Goal: Contribute content: Add original content to the website for others to see

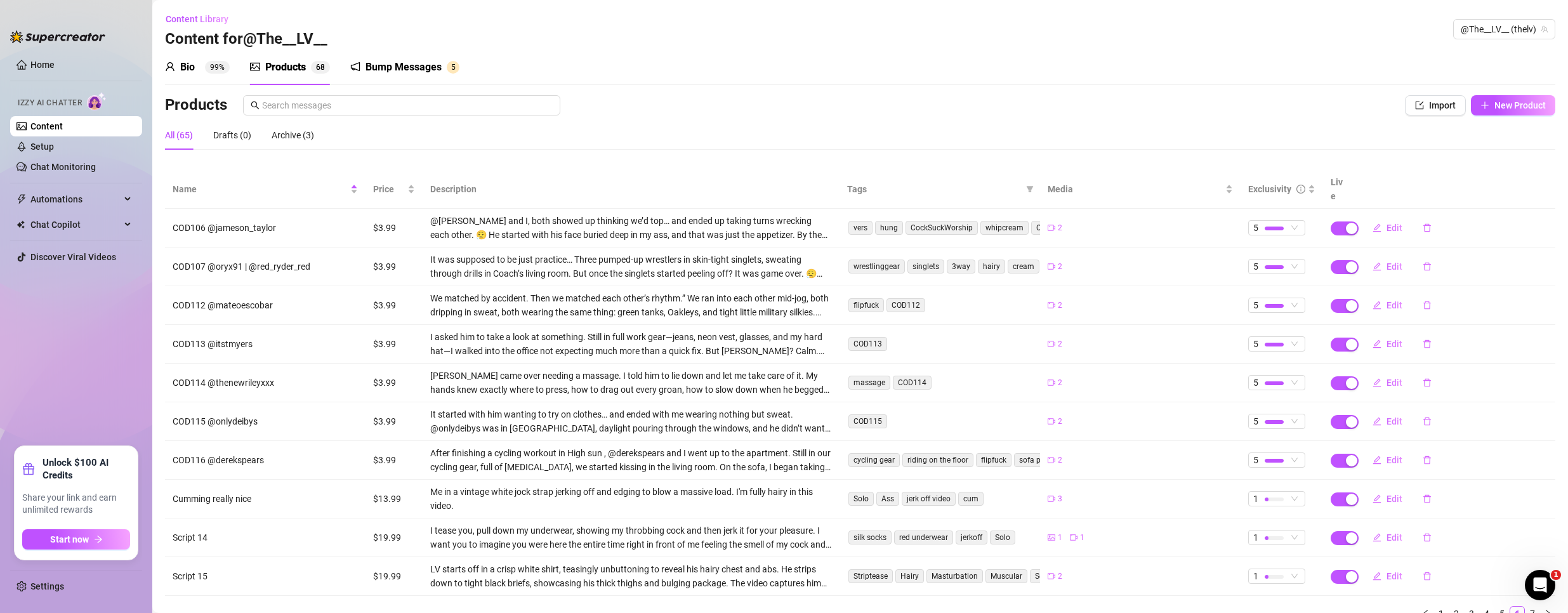
scroll to position [35, 0]
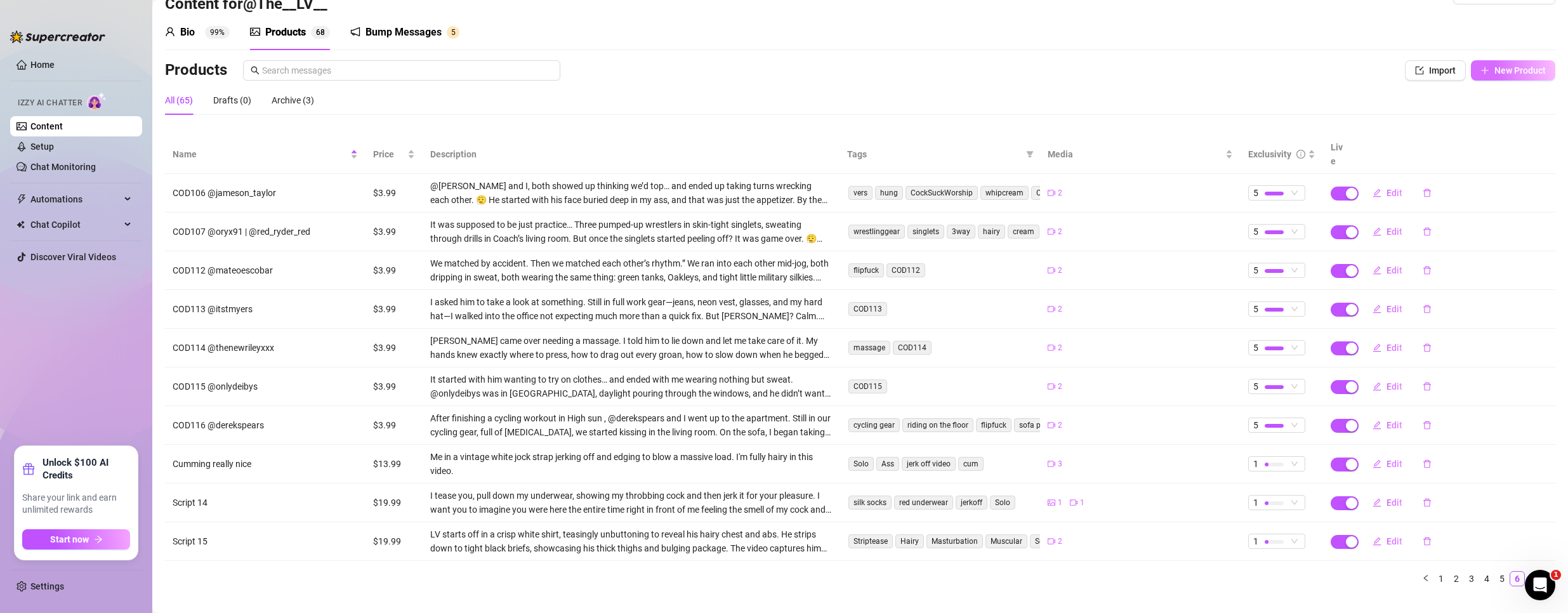
click at [1511, 73] on span "New Product" at bounding box center [1519, 70] width 51 height 10
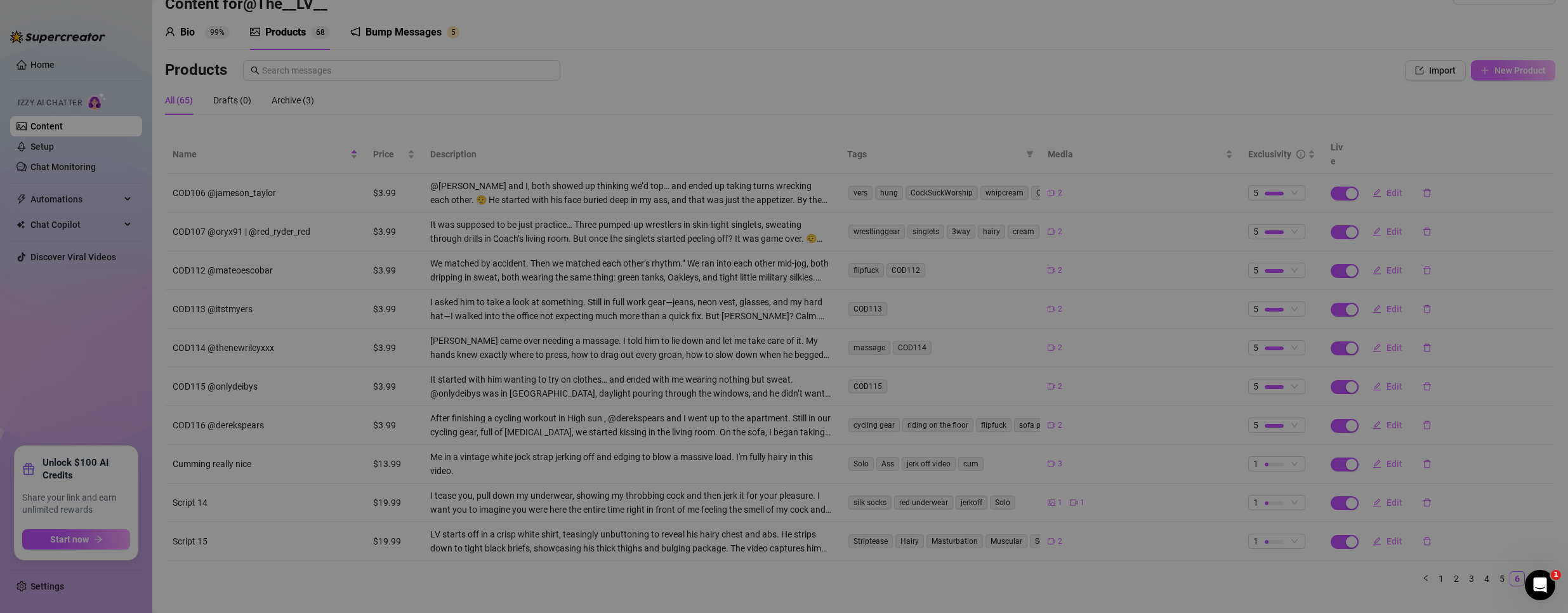
type textarea "Type your message here..."
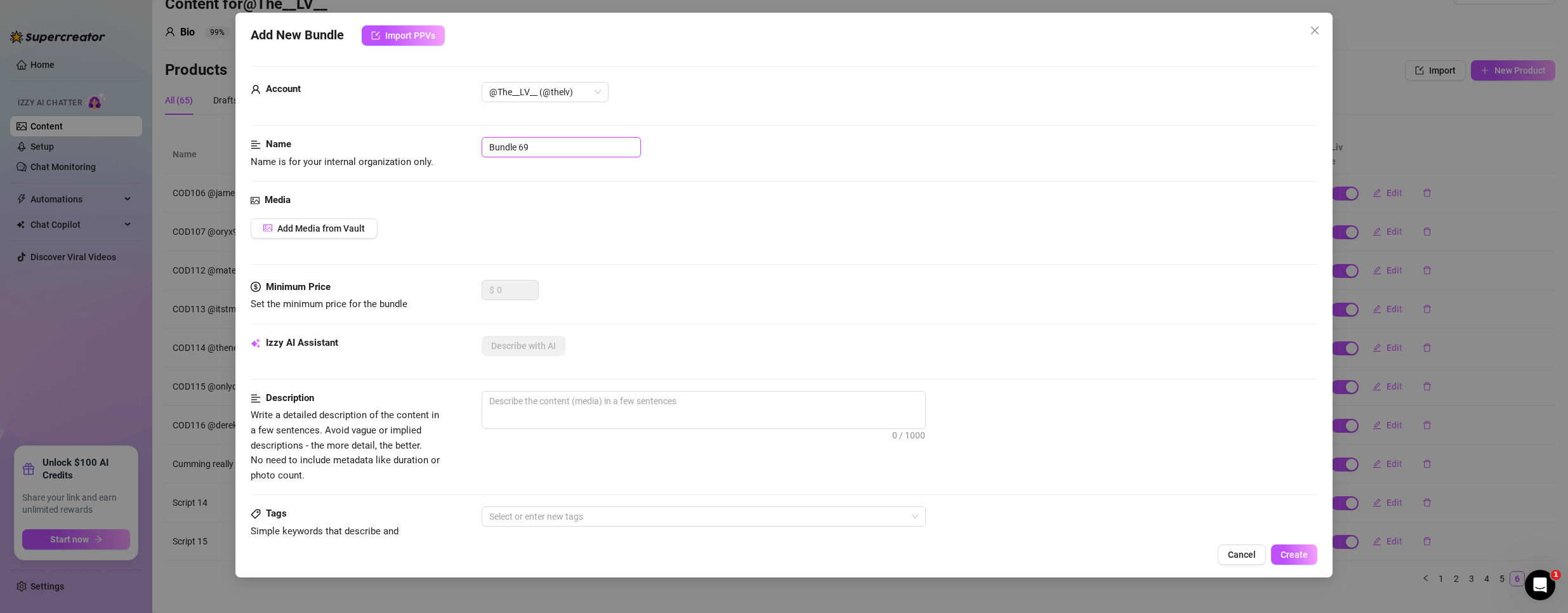
drag, startPoint x: 550, startPoint y: 142, endPoint x: -32, endPoint y: 22, distance: 594.2
click at [0, 22] on html "Home Izzy AI Chatter Content Setup Chat Monitoring Automations Chat Copilot Dis…" at bounding box center [784, 306] width 1568 height 613
type input "COD118"
click at [326, 222] on button "Add Media from Vault" at bounding box center [314, 229] width 127 height 20
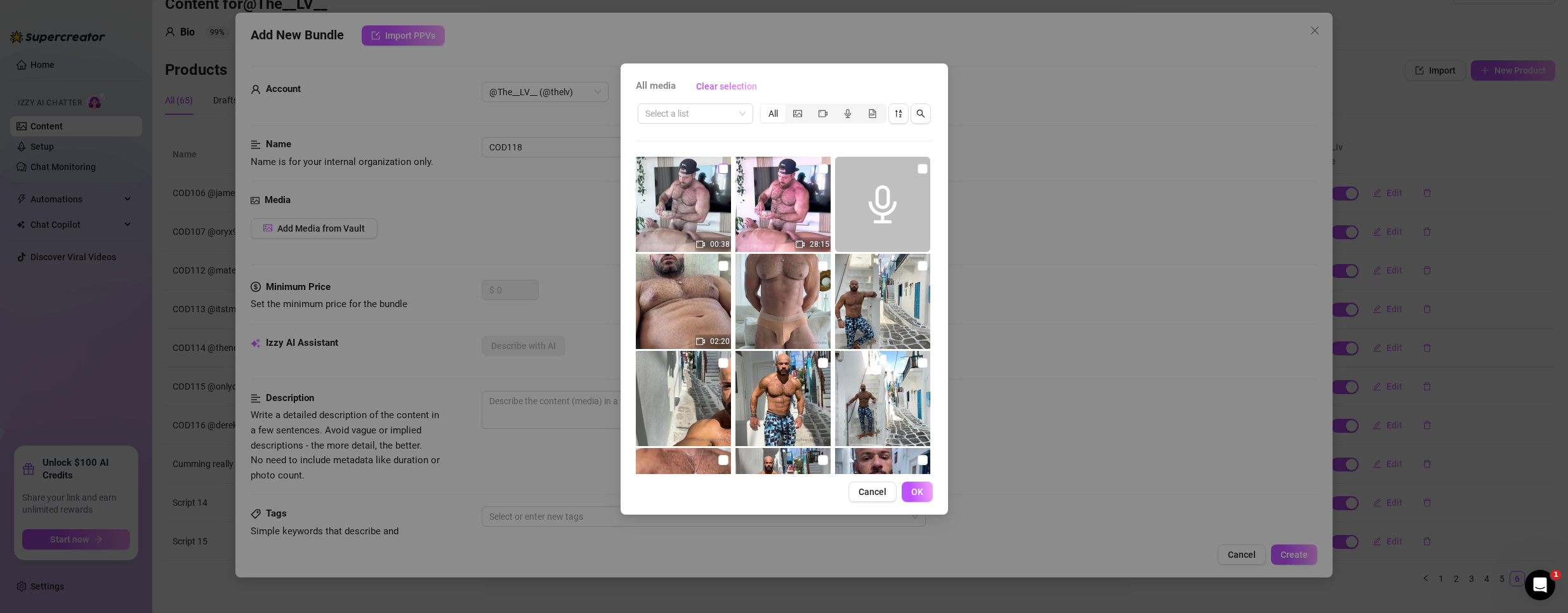
click at [720, 170] on input "checkbox" at bounding box center [723, 169] width 10 height 10
checkbox input "true"
click at [907, 488] on button "OK" at bounding box center [917, 492] width 31 height 20
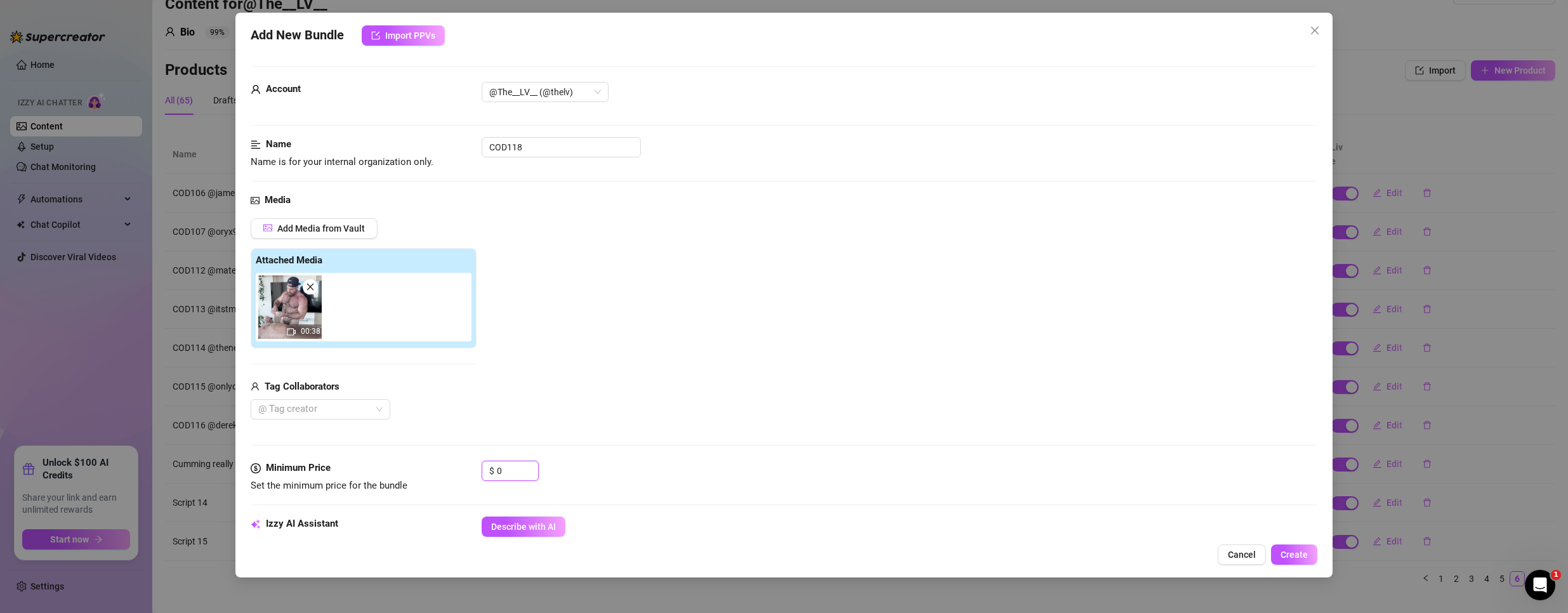
drag, startPoint x: 501, startPoint y: 472, endPoint x: 386, endPoint y: 444, distance: 118.4
click at [387, 444] on form "Account @The__LV__ (@thelv) Name Name is for your internal organization only. C…" at bounding box center [785, 599] width 1068 height 1066
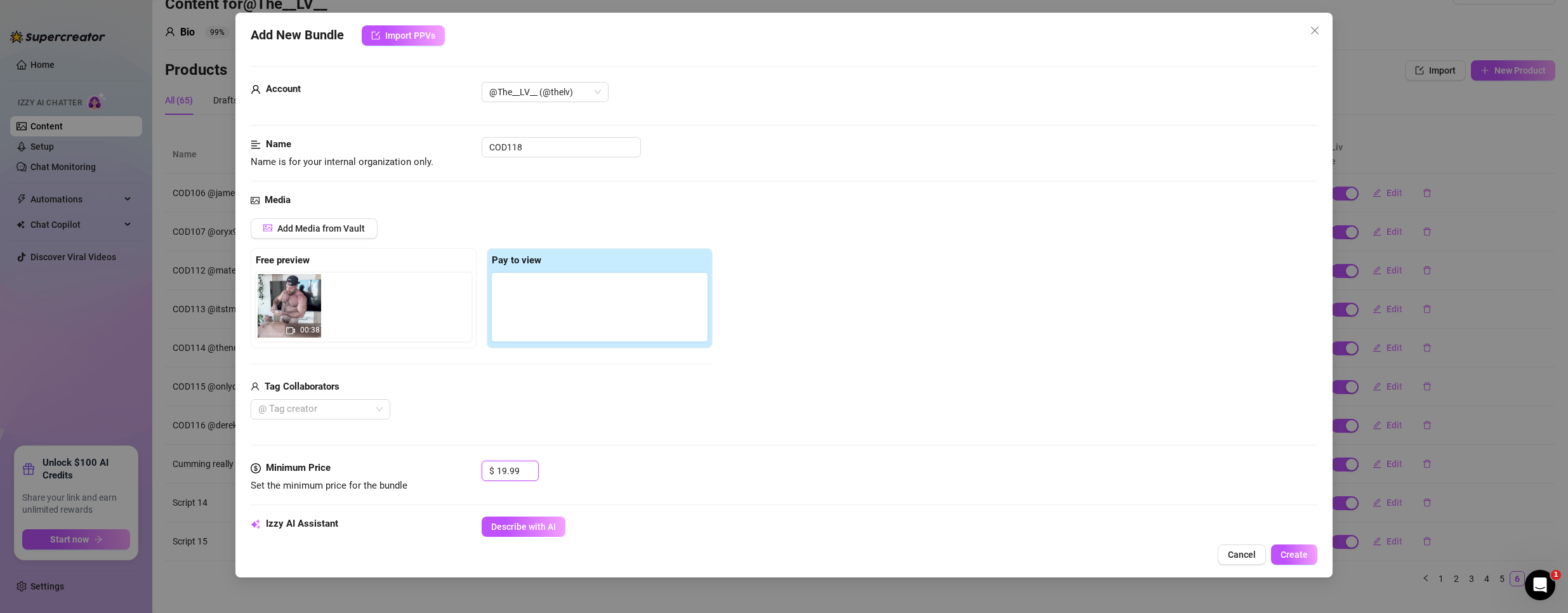
drag, startPoint x: 525, startPoint y: 302, endPoint x: 286, endPoint y: 302, distance: 239.0
click at [286, 302] on div "Free preview Pay to view 00:38" at bounding box center [482, 298] width 462 height 100
type input "19.99"
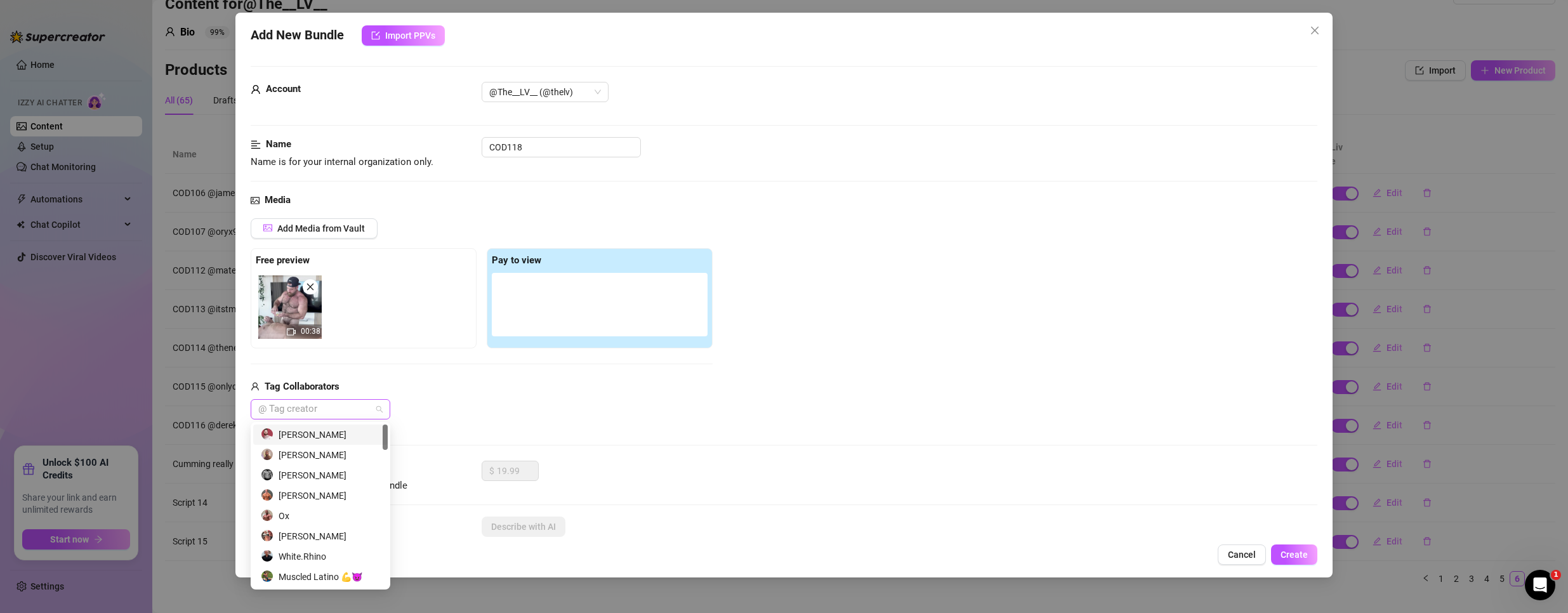
click at [315, 414] on div at bounding box center [313, 409] width 121 height 17
click at [318, 439] on div "[PERSON_NAME]" at bounding box center [321, 435] width 119 height 14
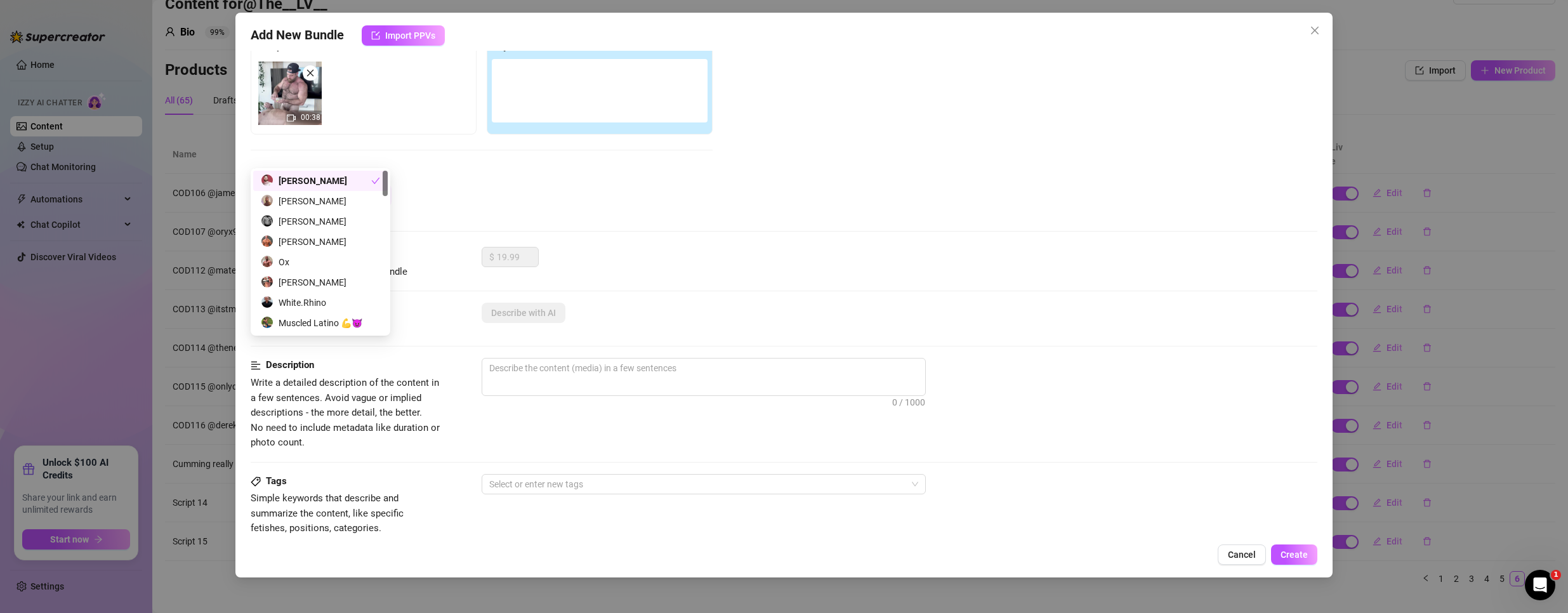
scroll to position [254, 0]
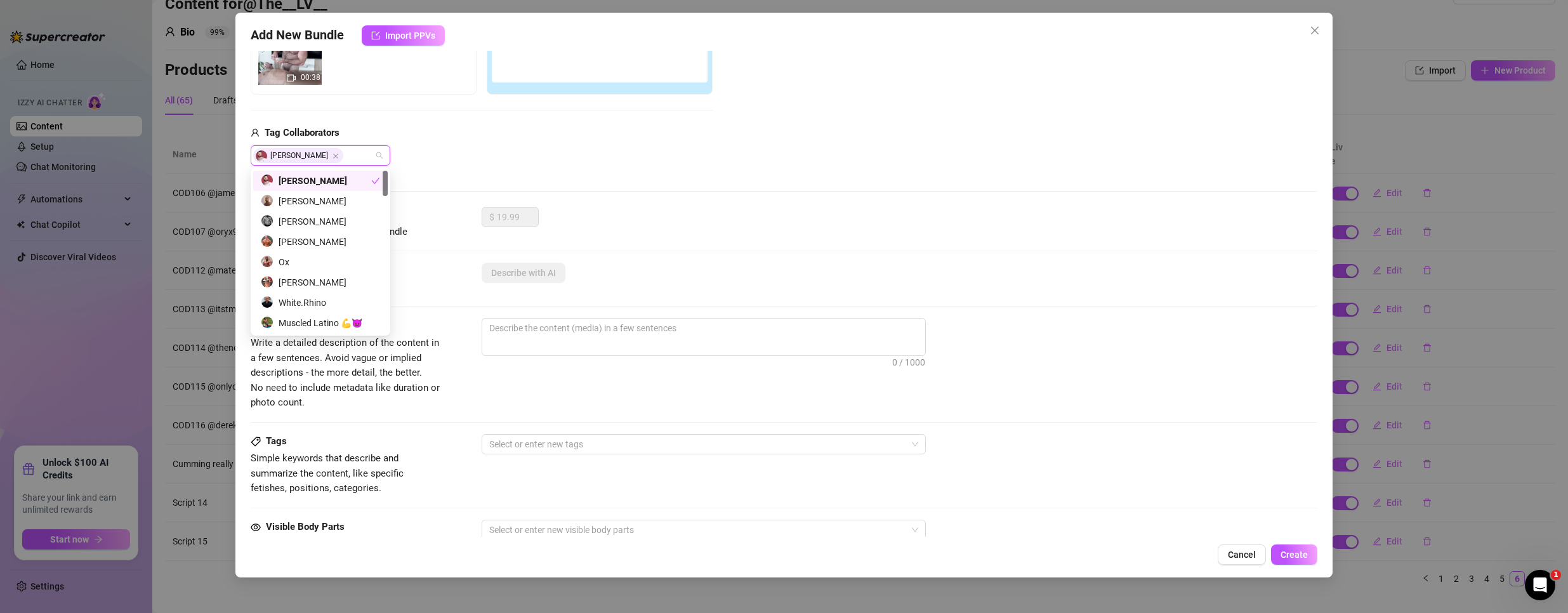
click at [805, 210] on div "$ 19.99" at bounding box center [899, 223] width 836 height 32
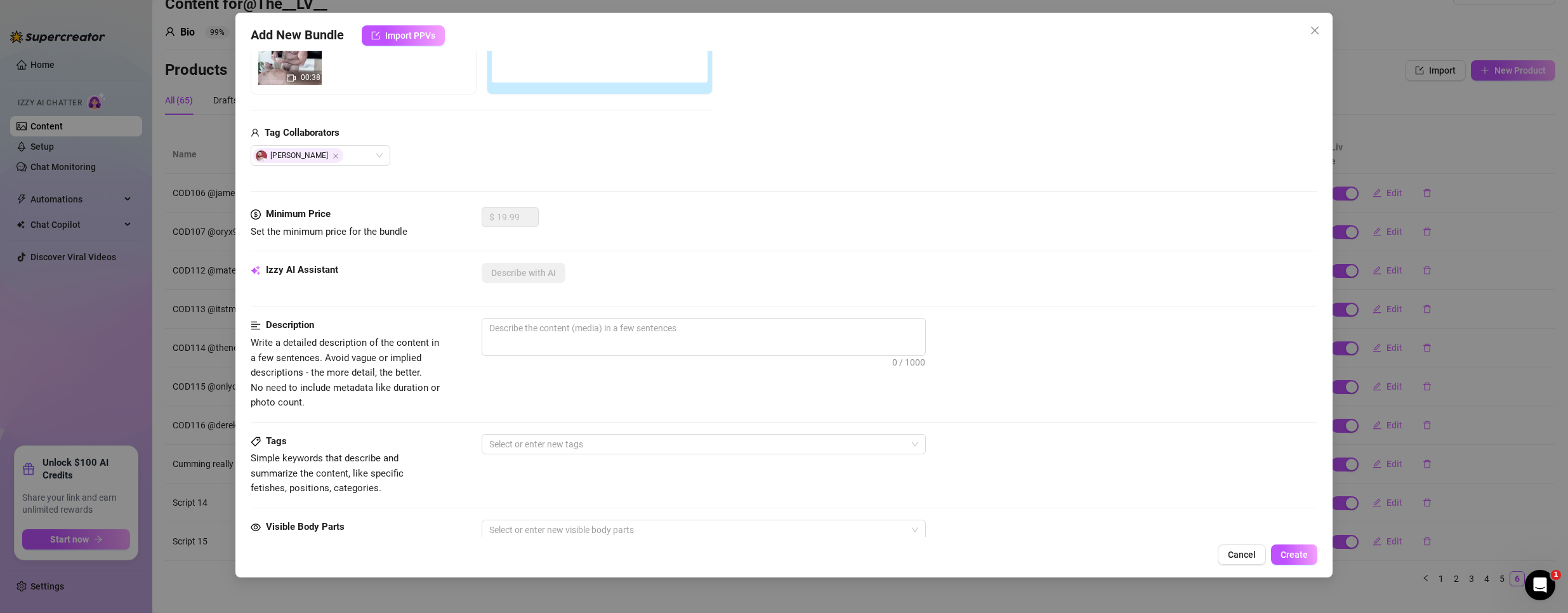
click at [616, 261] on form "Account @The__LV__ (@thelv) Name Name is for your internal organization only. C…" at bounding box center [785, 345] width 1068 height 1066
click at [586, 330] on textarea at bounding box center [703, 328] width 443 height 19
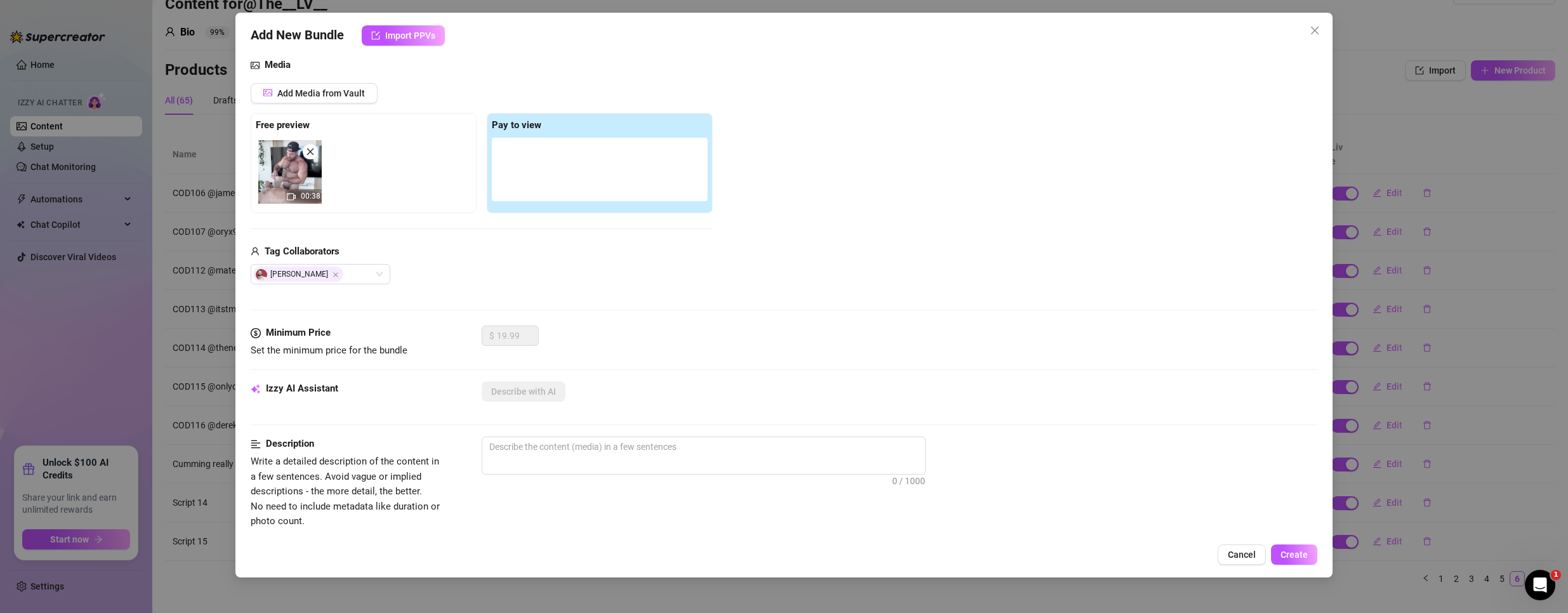
scroll to position [127, 0]
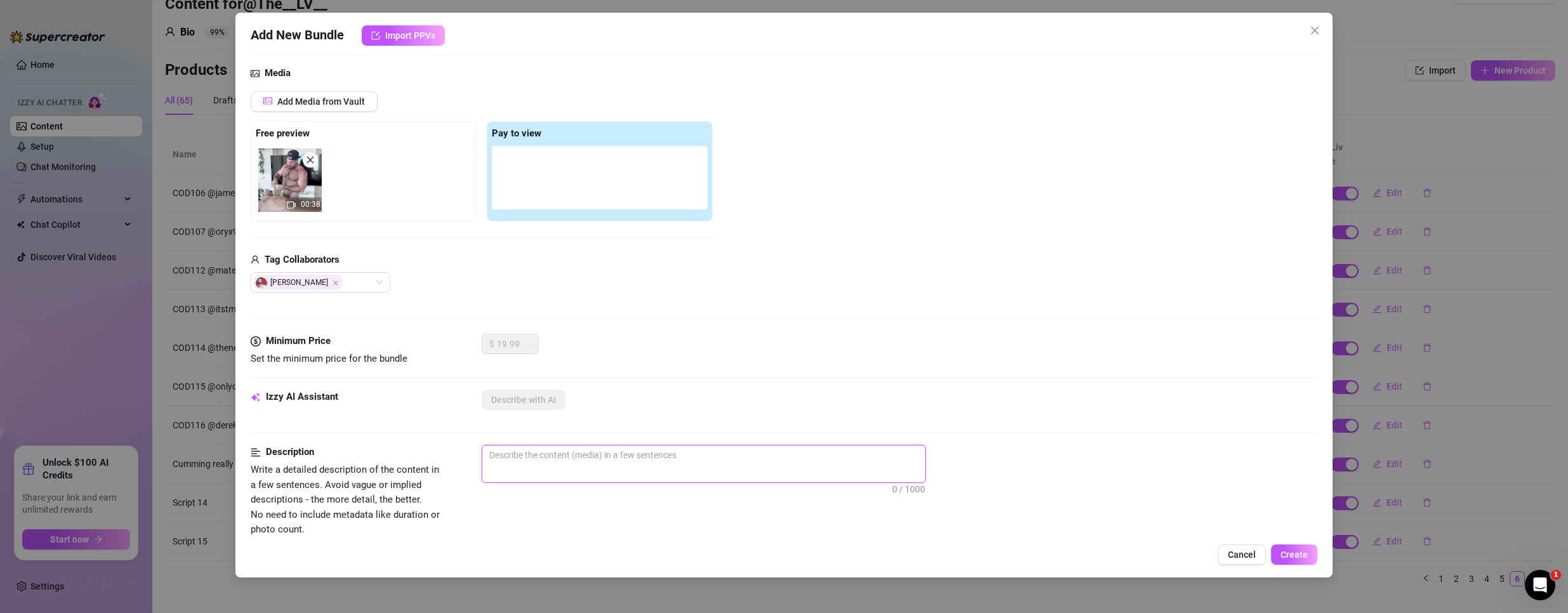
click at [550, 450] on textarea at bounding box center [703, 455] width 443 height 19
paste textarea "Location = Apartment Appearances = @red_ryder_red has a very hairy body with li…"
type textarea "Location = Apartment Appearances = @red_ryder_red has a very hairy body with li…"
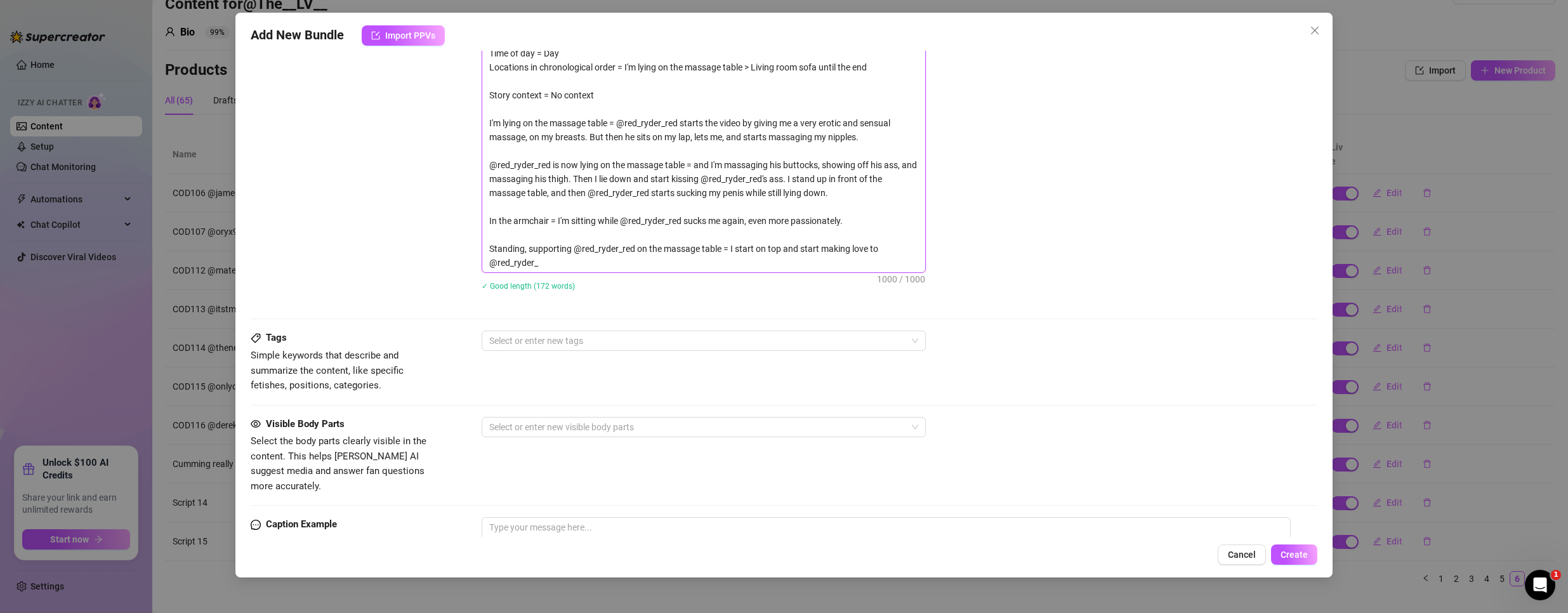
scroll to position [635, 0]
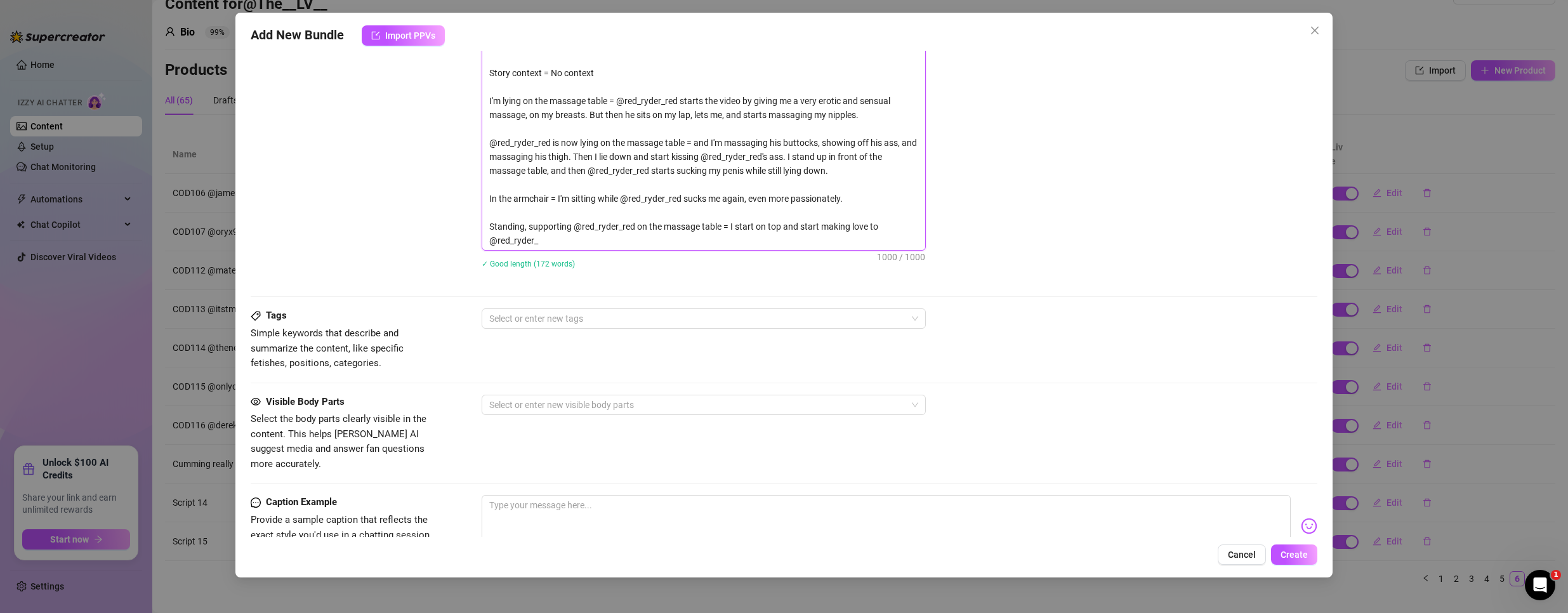
type textarea "Location = Apartment Appearances = @red_ryder_red has a very hairy body with li…"
click at [545, 189] on textarea "Location = Apartment Appearances = @red_ryder_red has a very hairy body with li…" at bounding box center [703, 94] width 443 height 312
paste textarea "Time of day = Day Locations in chronological order = I'm lying on the massage t…"
type textarea "Time of day = Day Locations in chronological order = I'm lying on the massage t…"
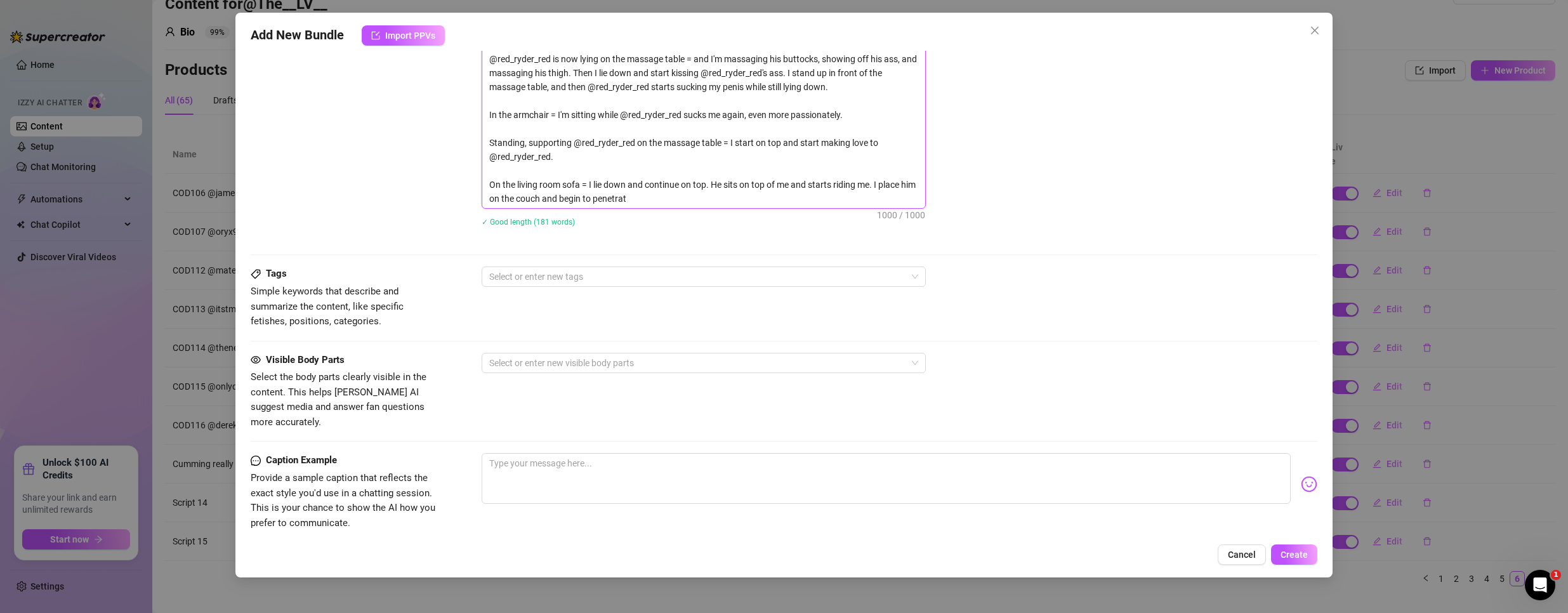
type textarea "Time of day = Day Locations in chronological order = I'm lying on the massage t…"
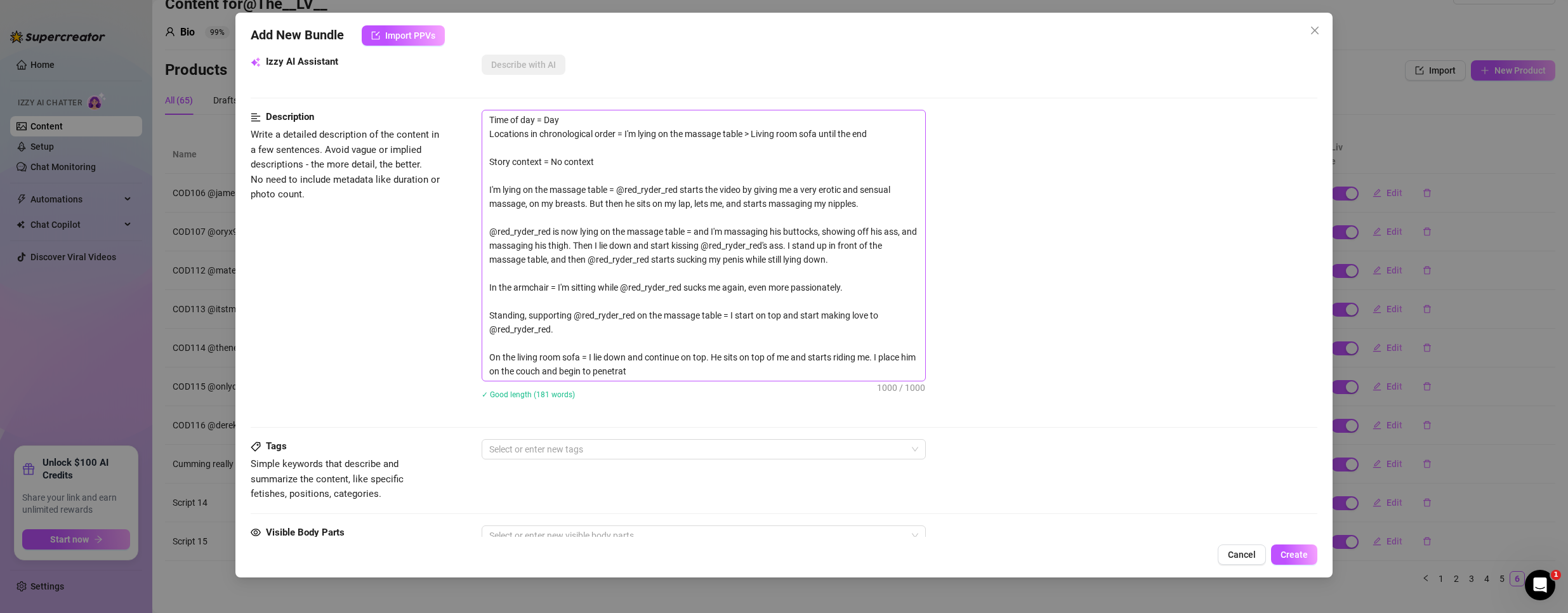
scroll to position [444, 0]
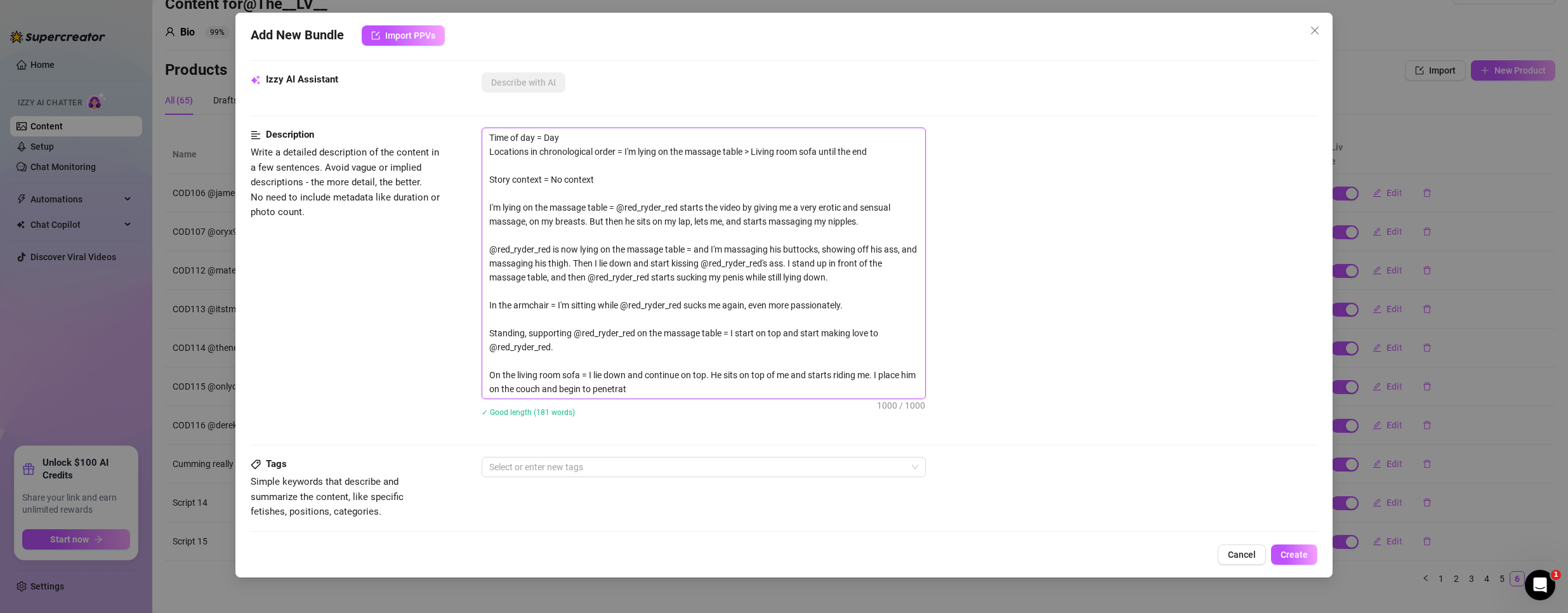
click at [599, 242] on textarea "Time of day = Day Locations in chronological order = I'm lying on the massage t…" at bounding box center [703, 263] width 443 height 271
type textarea "Describe the content (media) in a few sentences"
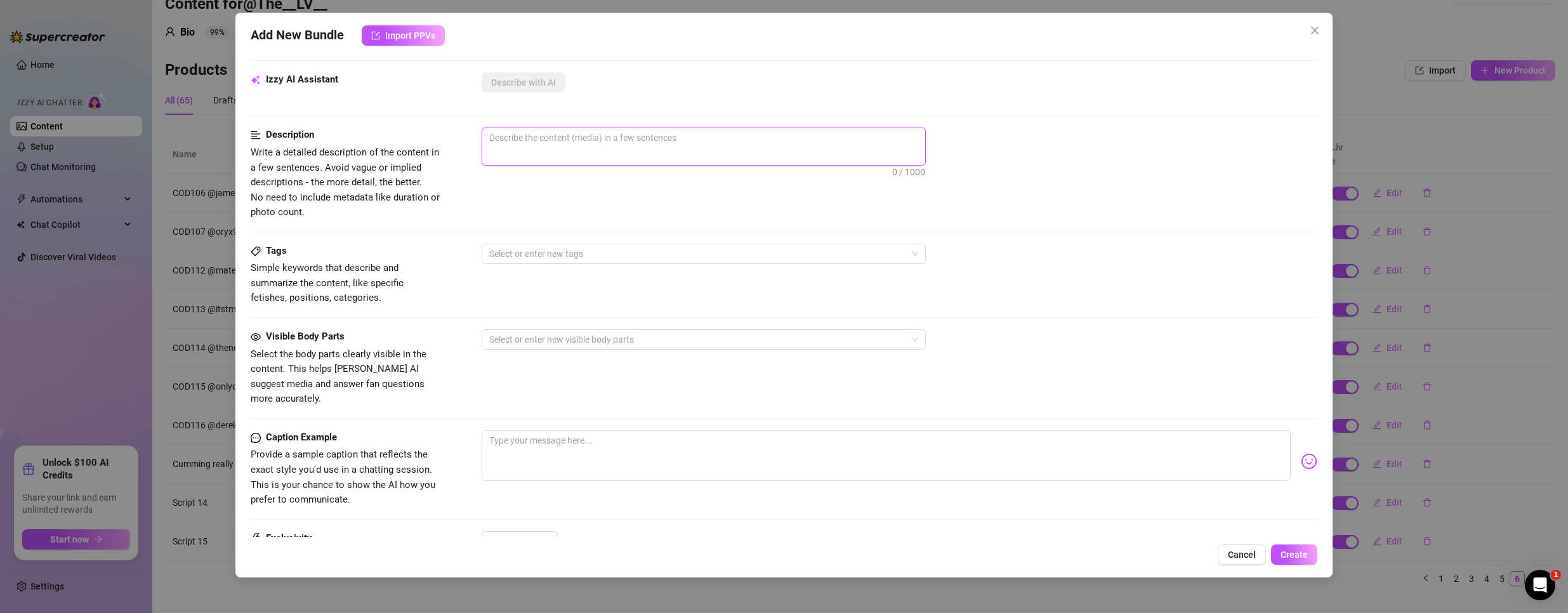
click at [507, 144] on textarea at bounding box center [703, 138] width 443 height 19
paste textarea "Location = Apartment Time of day = Day I'm lying on the massage table = @red_ry…"
type textarea "Location = Apartment Time of day = Day I'm lying on the massage table = @red_ry…"
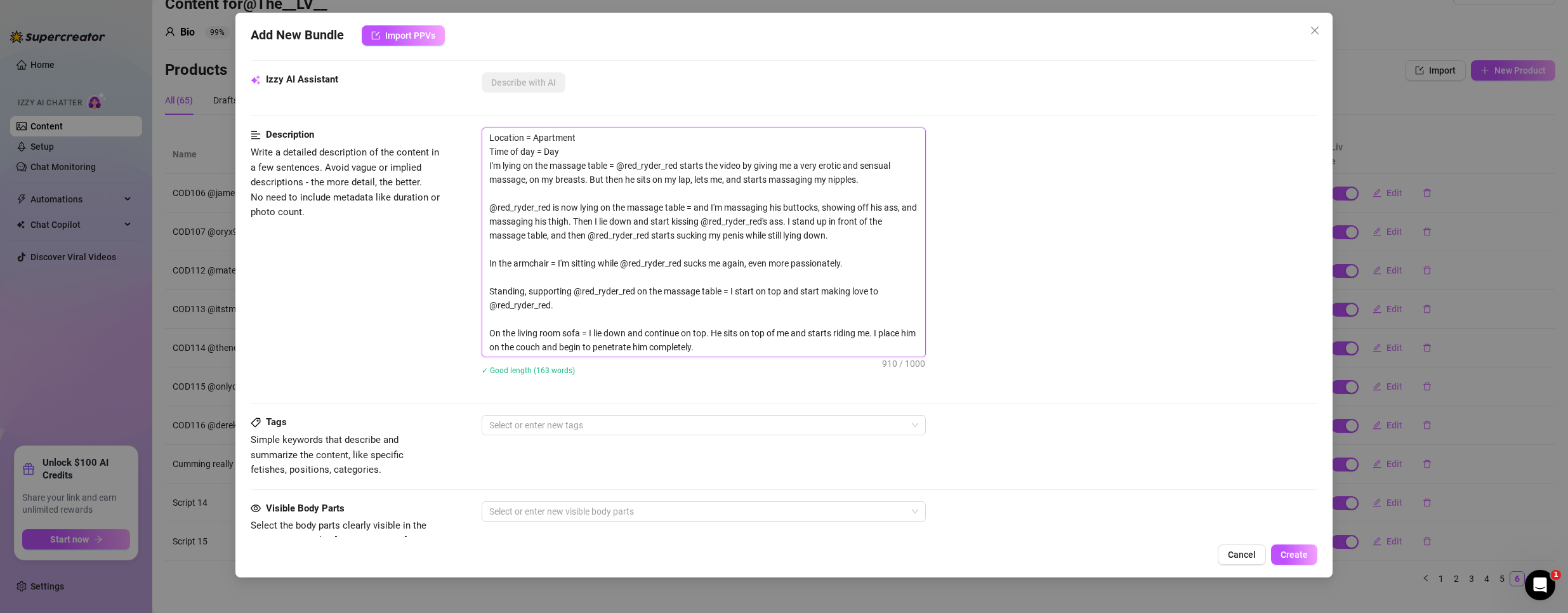
scroll to position [0, 0]
type textarea "Location = Apartment Time of day = Day I'm lying on the massage table = @red_ry…"
click at [1005, 208] on div "Location = Apartment Time of day = Day I'm lying on the massage table = @red_ry…" at bounding box center [899, 242] width 836 height 230
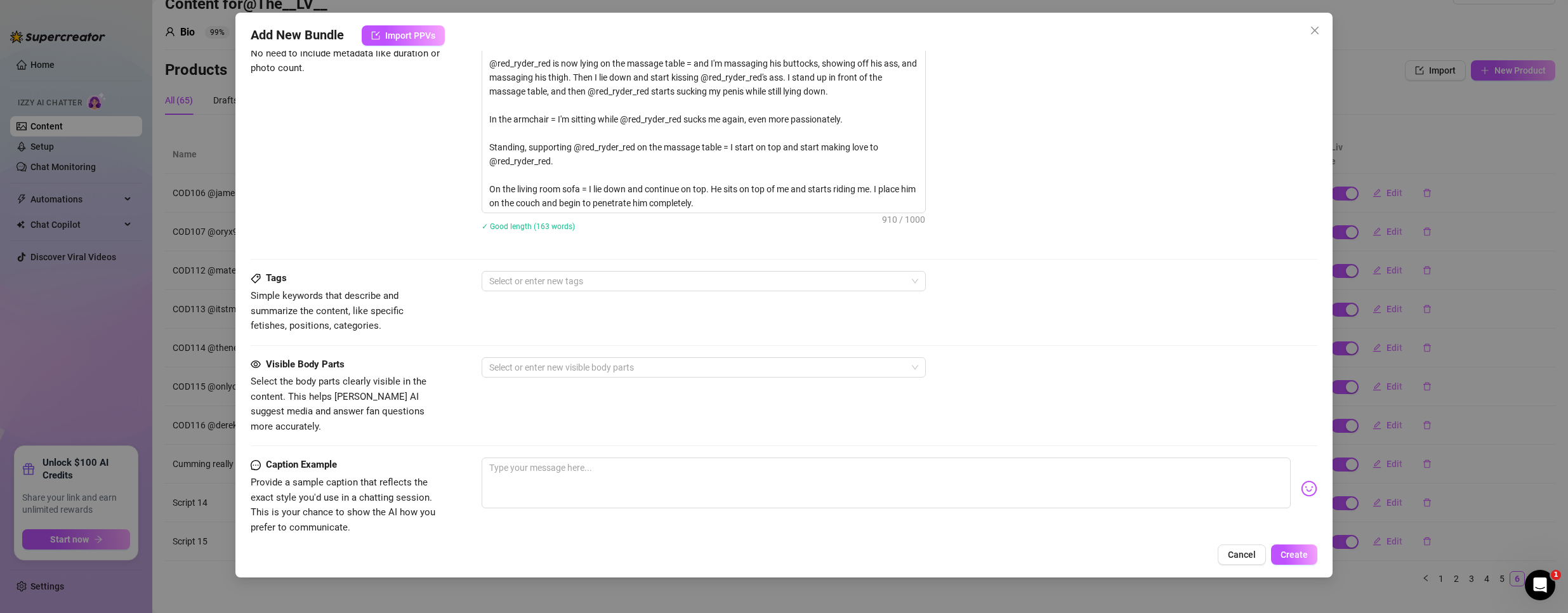
scroll to position [635, 0]
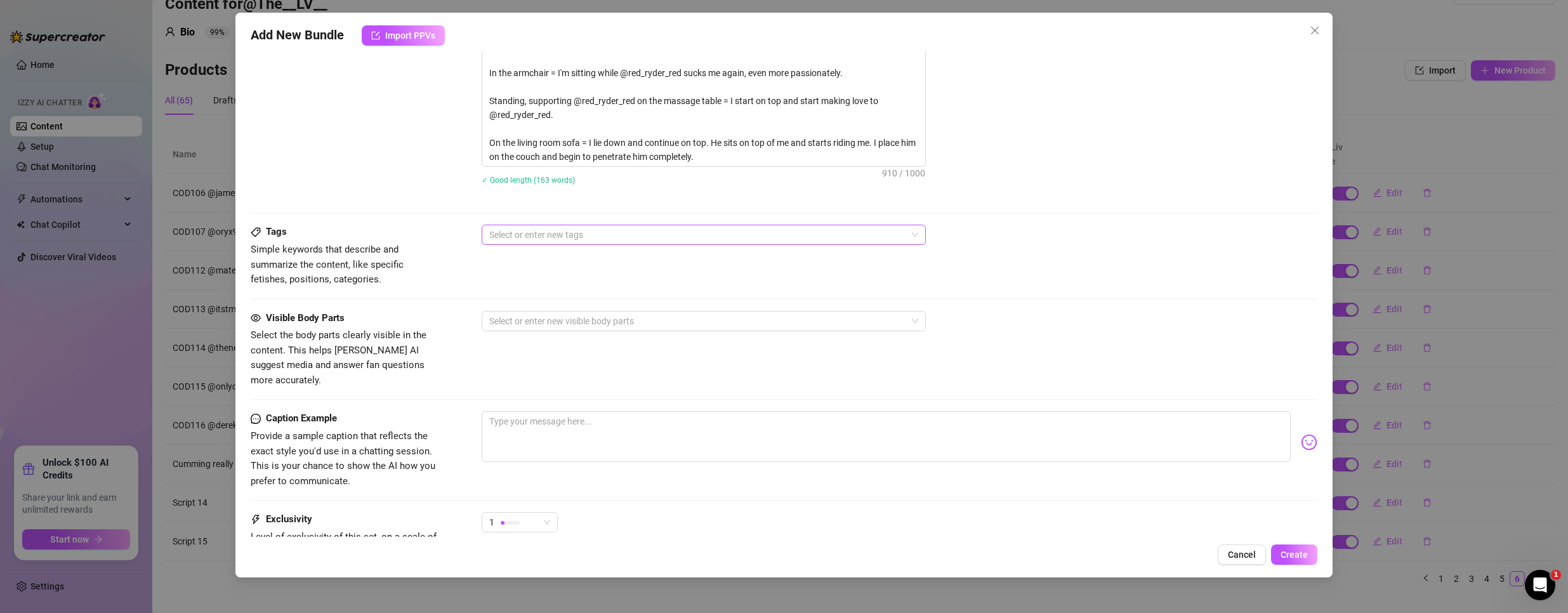
click at [571, 238] on div at bounding box center [697, 234] width 426 height 17
paste input "cap fetish heat"
type input "cap fetish heat"
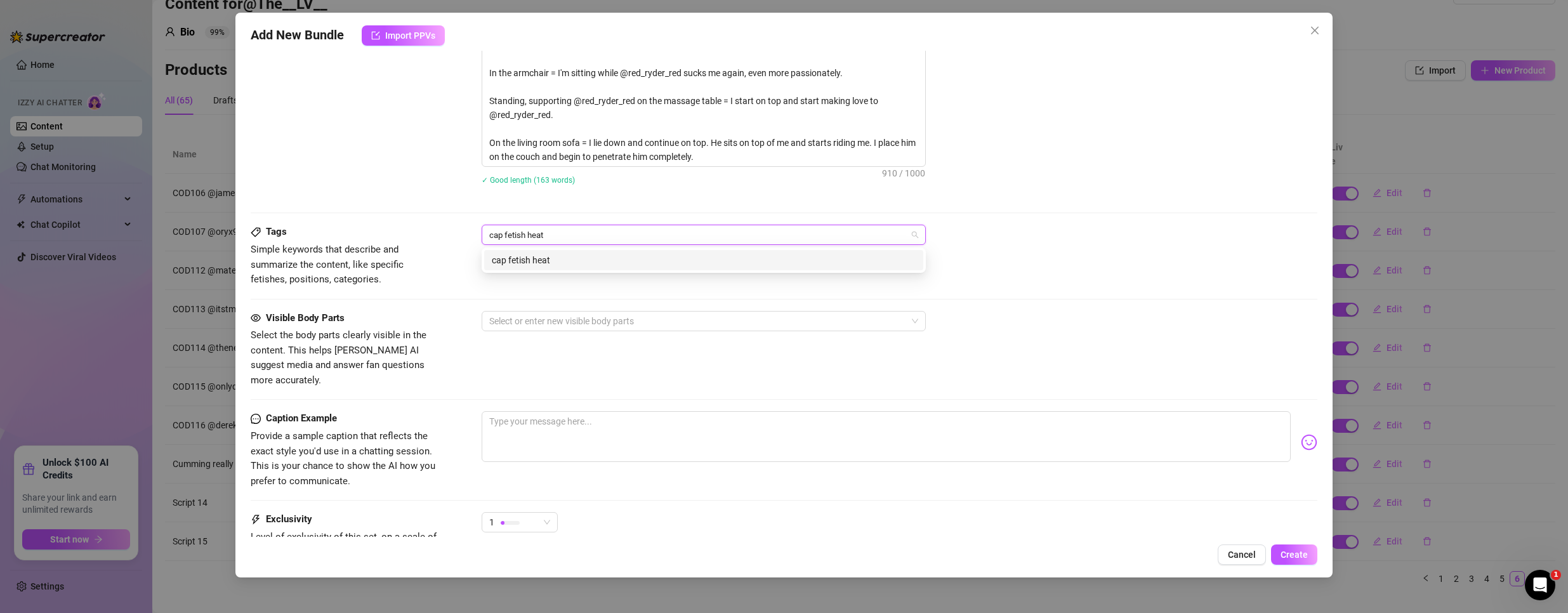
click at [550, 252] on div "cap fetish heat" at bounding box center [703, 260] width 439 height 20
click at [648, 236] on div "cap fetish heat" at bounding box center [697, 234] width 426 height 17
paste input "nipple play"
type input "nipple play"
click at [596, 258] on div "nipple play" at bounding box center [703, 260] width 424 height 14
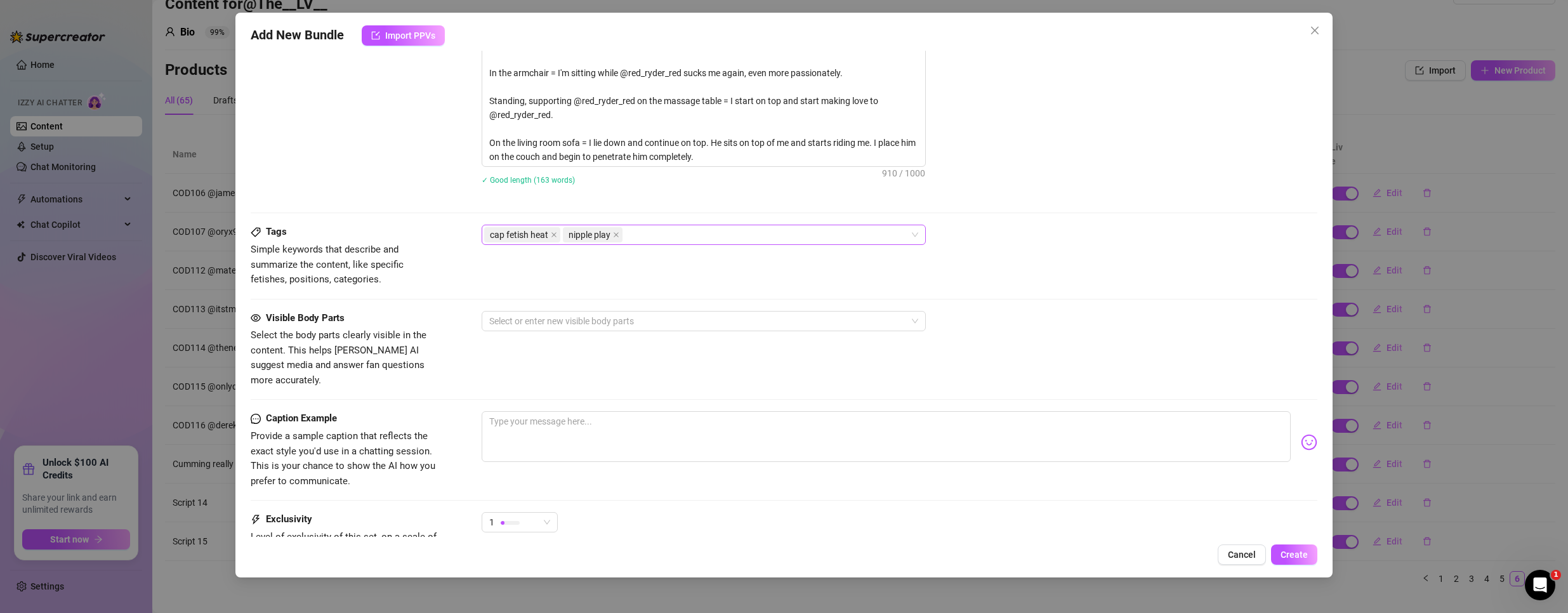
click at [693, 233] on div "cap fetish heat nipple play" at bounding box center [697, 234] width 426 height 17
paste input "hairy chest worship"
type input "hairy chest worship"
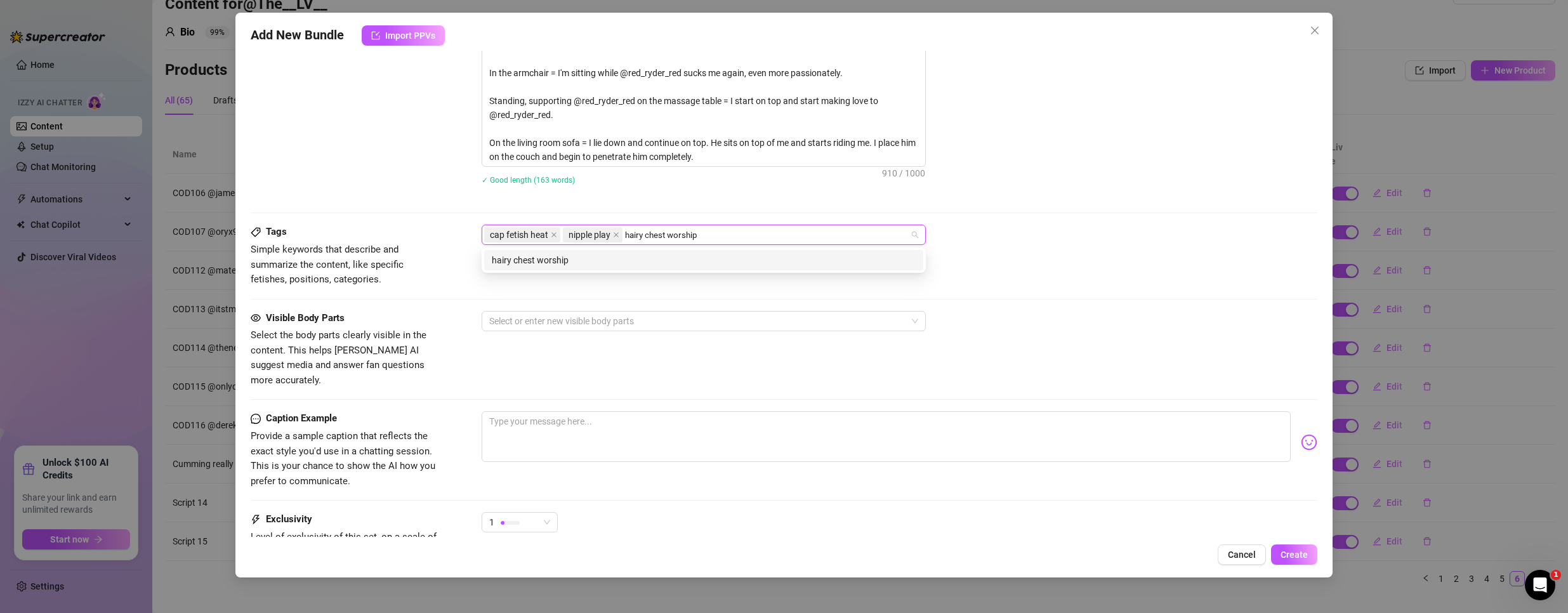
click at [666, 257] on div "hairy chest worship" at bounding box center [703, 260] width 424 height 14
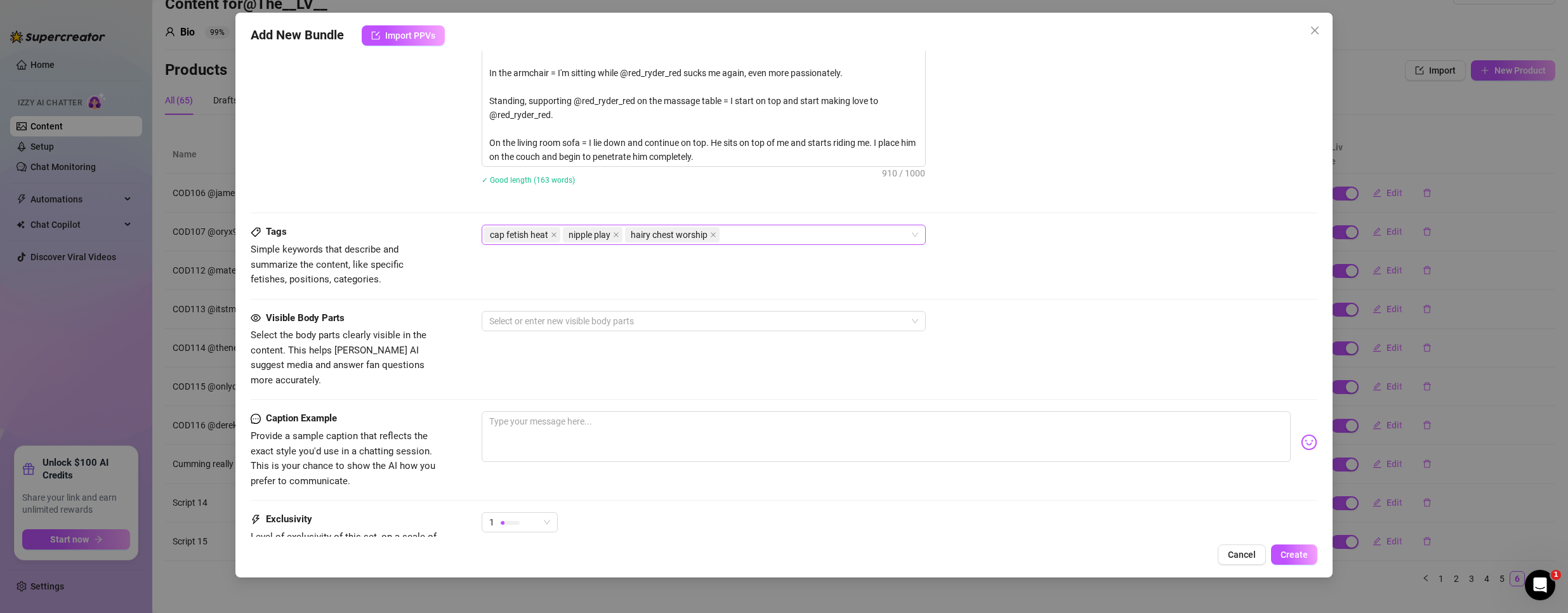
click at [789, 236] on div "cap fetish heat nipple play hairy chest worship" at bounding box center [697, 234] width 426 height 17
paste input "massage table tease"
type input "massage table tease"
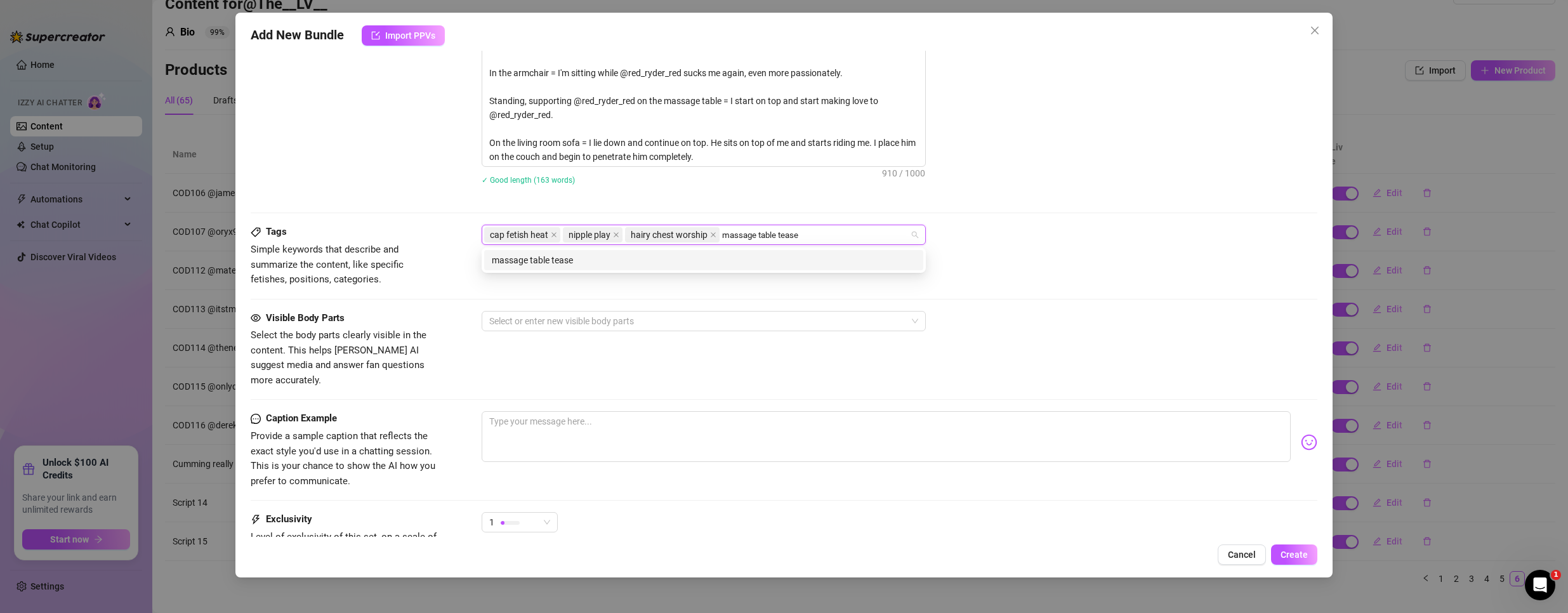
click at [588, 260] on div "massage table tease" at bounding box center [703, 260] width 424 height 14
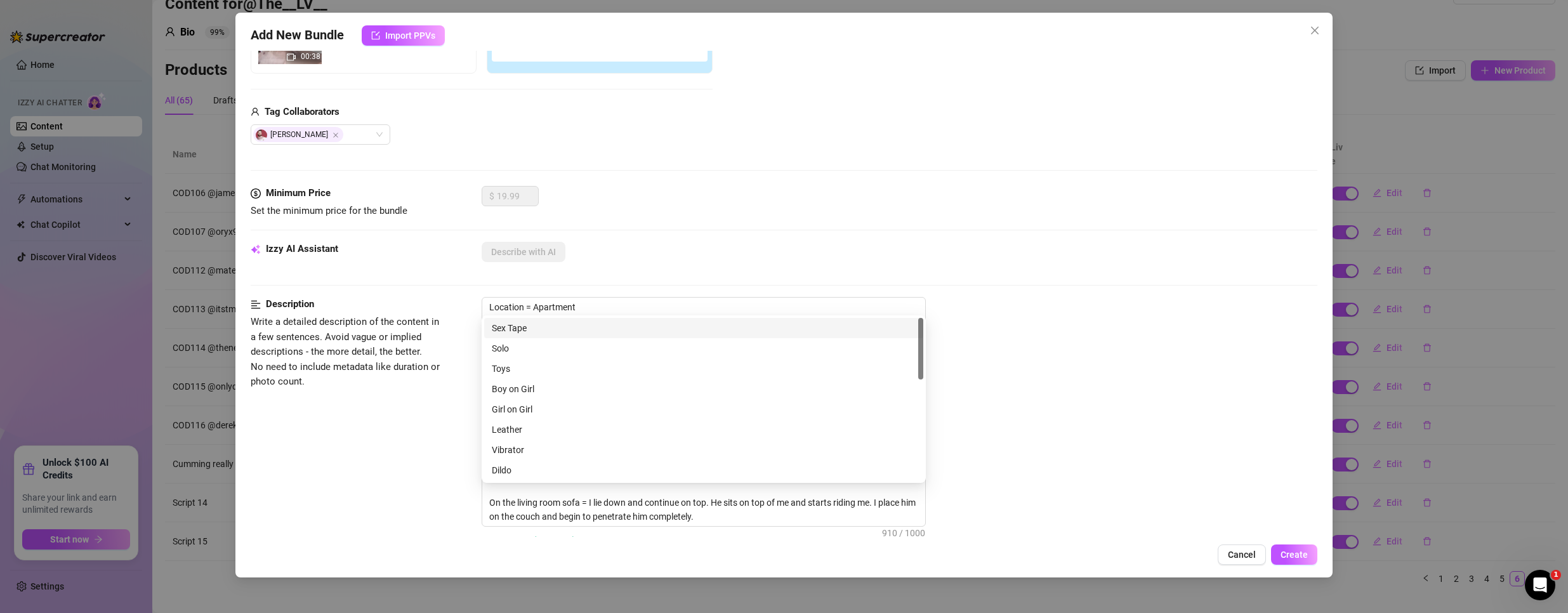
scroll to position [0, 0]
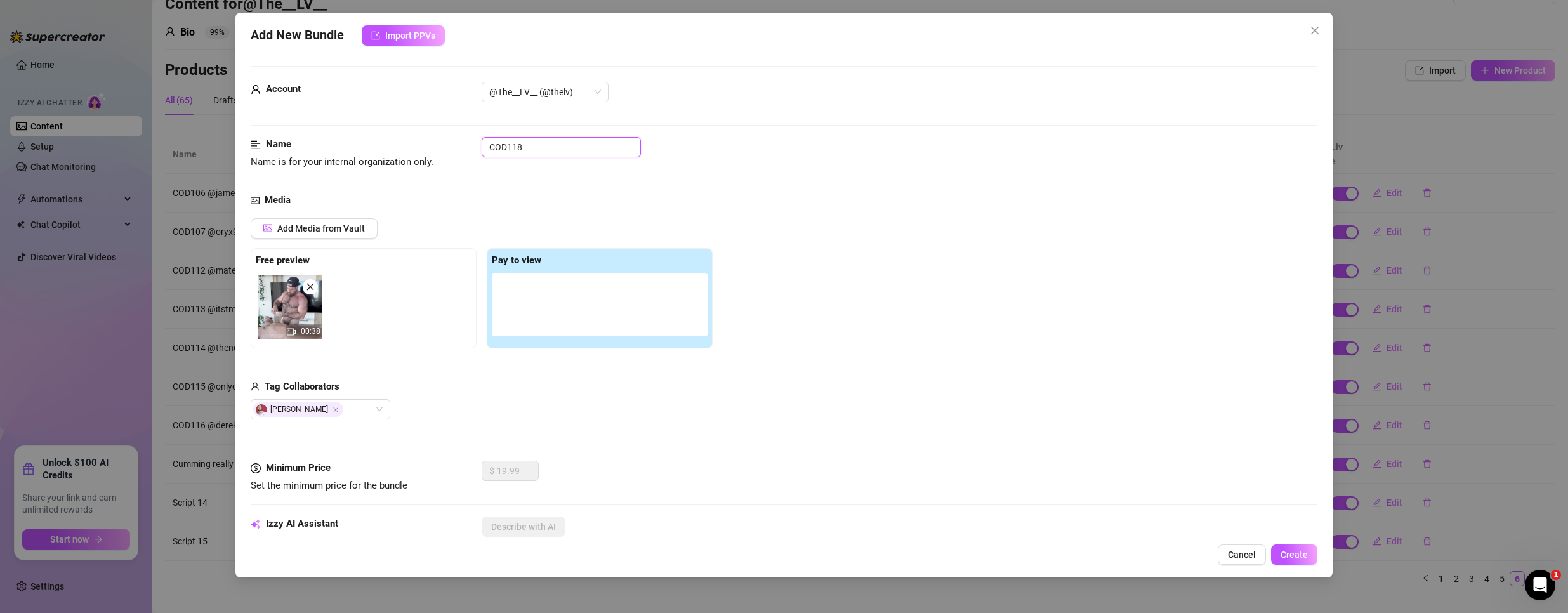
drag, startPoint x: 532, startPoint y: 144, endPoint x: 327, endPoint y: 120, distance: 206.4
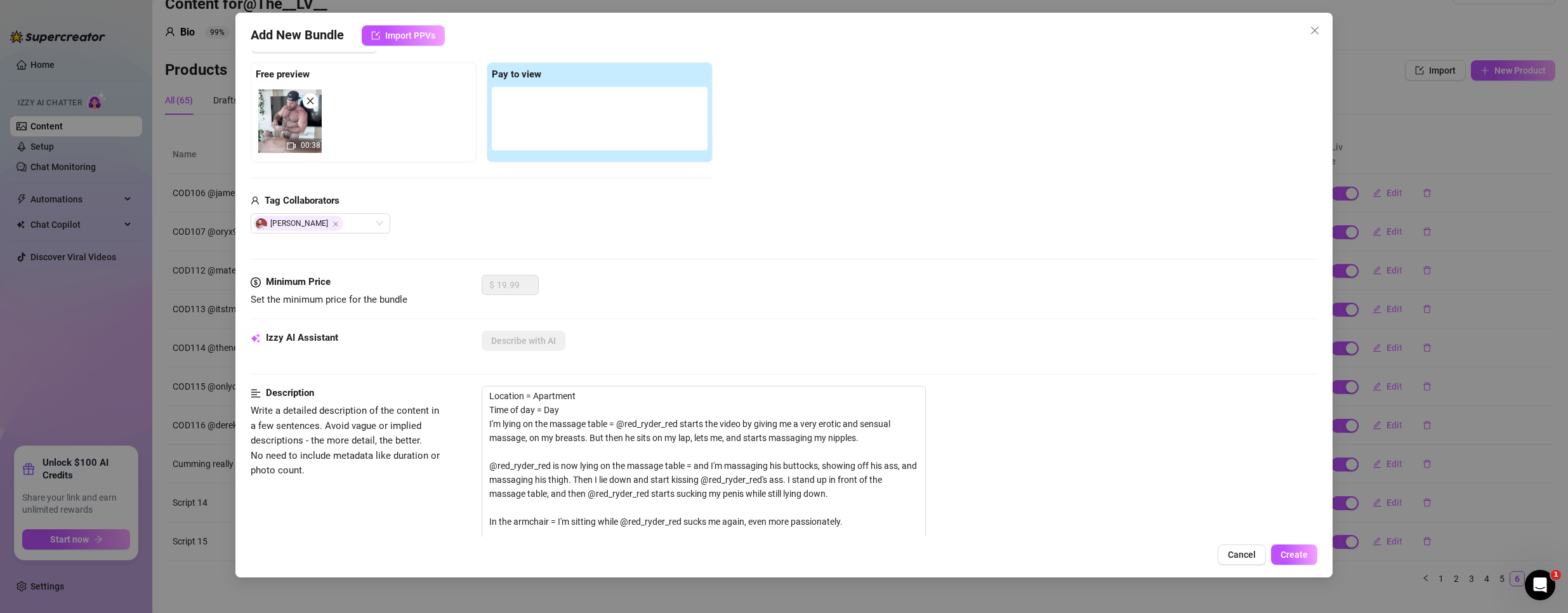
scroll to position [508, 0]
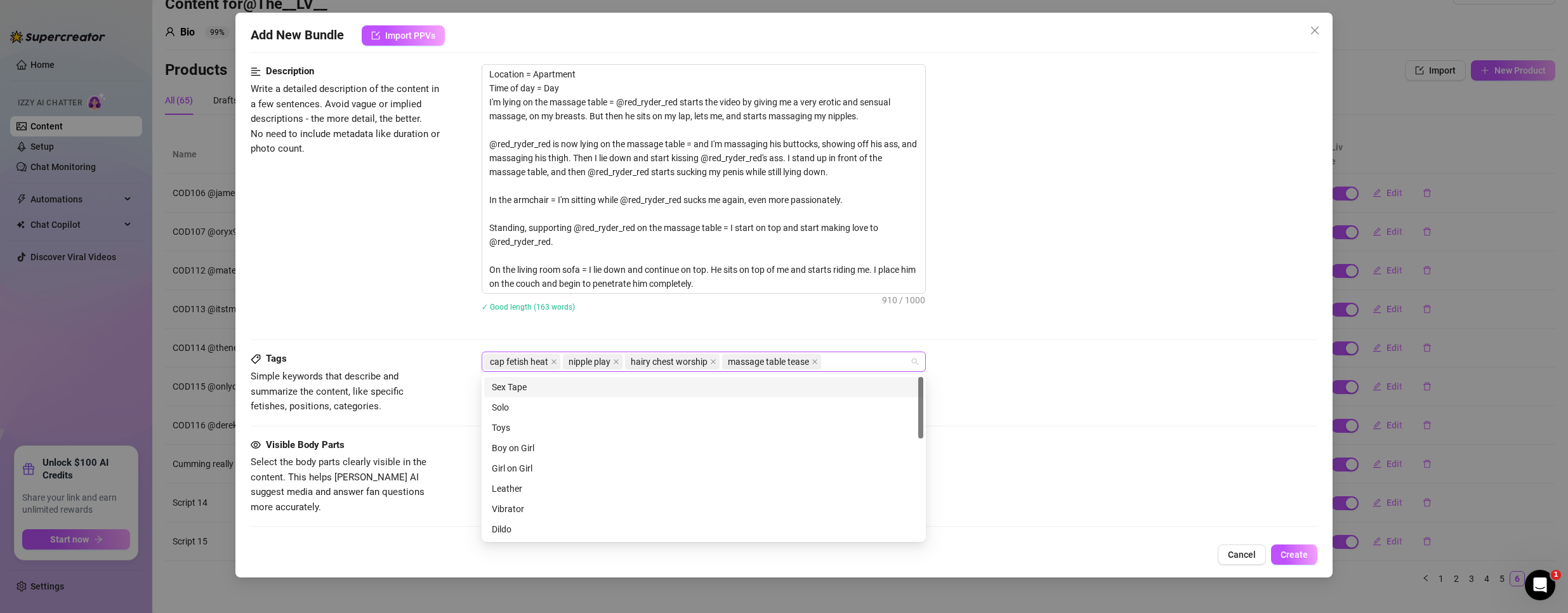
click at [858, 360] on div "cap fetish heat nipple play hairy chest worship massage table tease" at bounding box center [697, 361] width 426 height 17
paste input "COD118"
type input "COD118"
click at [845, 389] on div "COD118" at bounding box center [703, 387] width 424 height 14
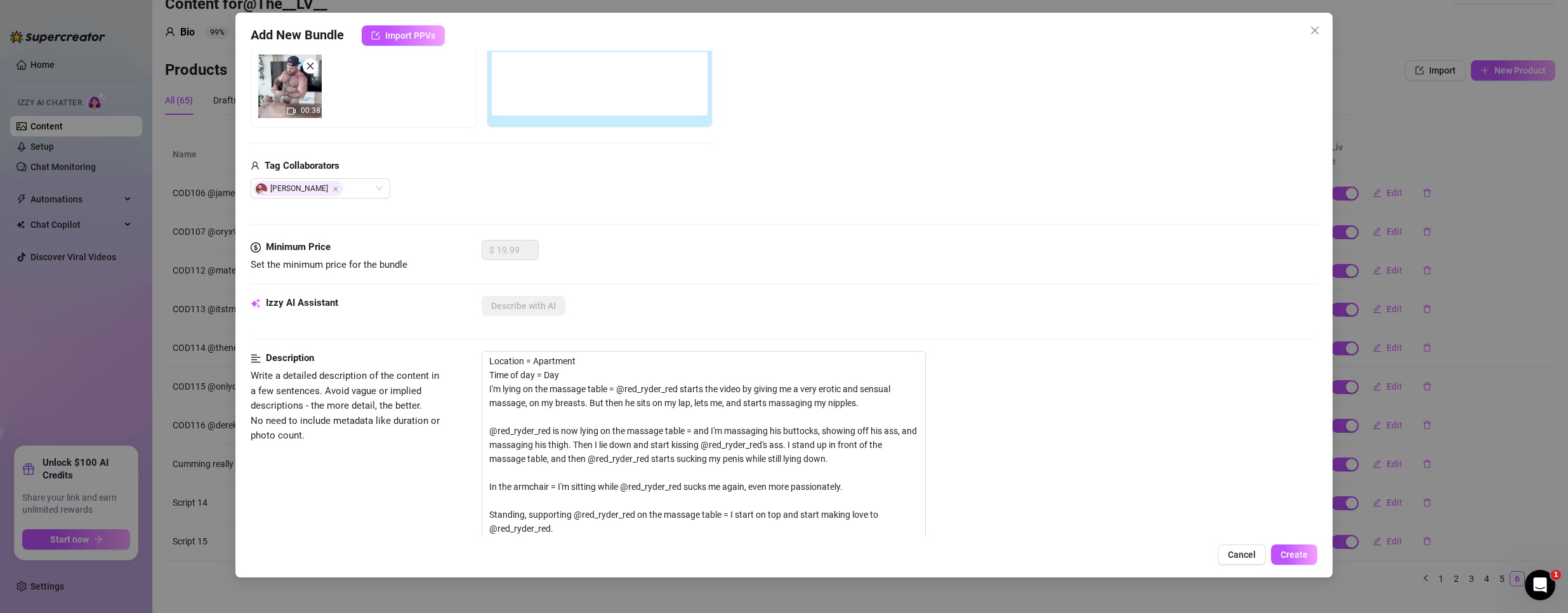
scroll to position [0, 0]
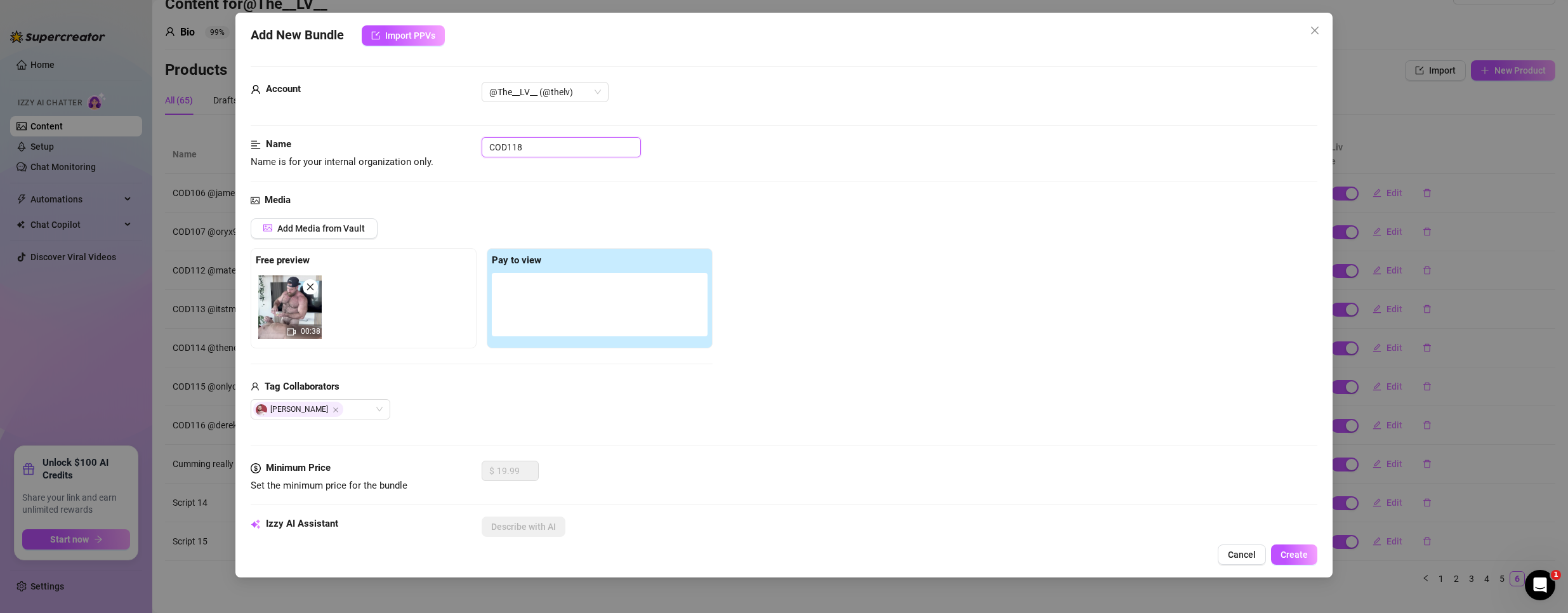
click at [577, 147] on input "COD118" at bounding box center [561, 147] width 160 height 20
paste input "@red_ryder_red"
type input "COD118 @red_ryder_red"
click at [321, 231] on span "Add Media from Vault" at bounding box center [321, 229] width 88 height 10
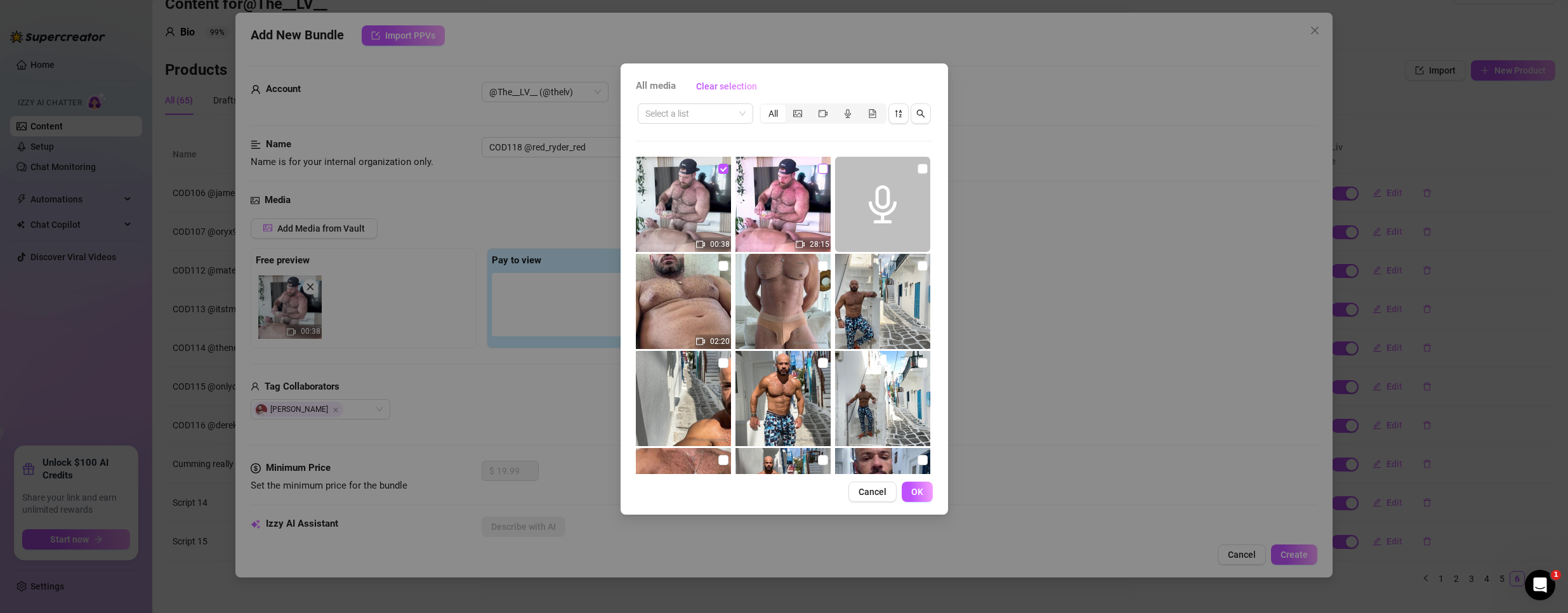
click at [818, 166] on input "checkbox" at bounding box center [823, 169] width 10 height 10
checkbox input "true"
click at [915, 488] on span "OK" at bounding box center [917, 492] width 12 height 10
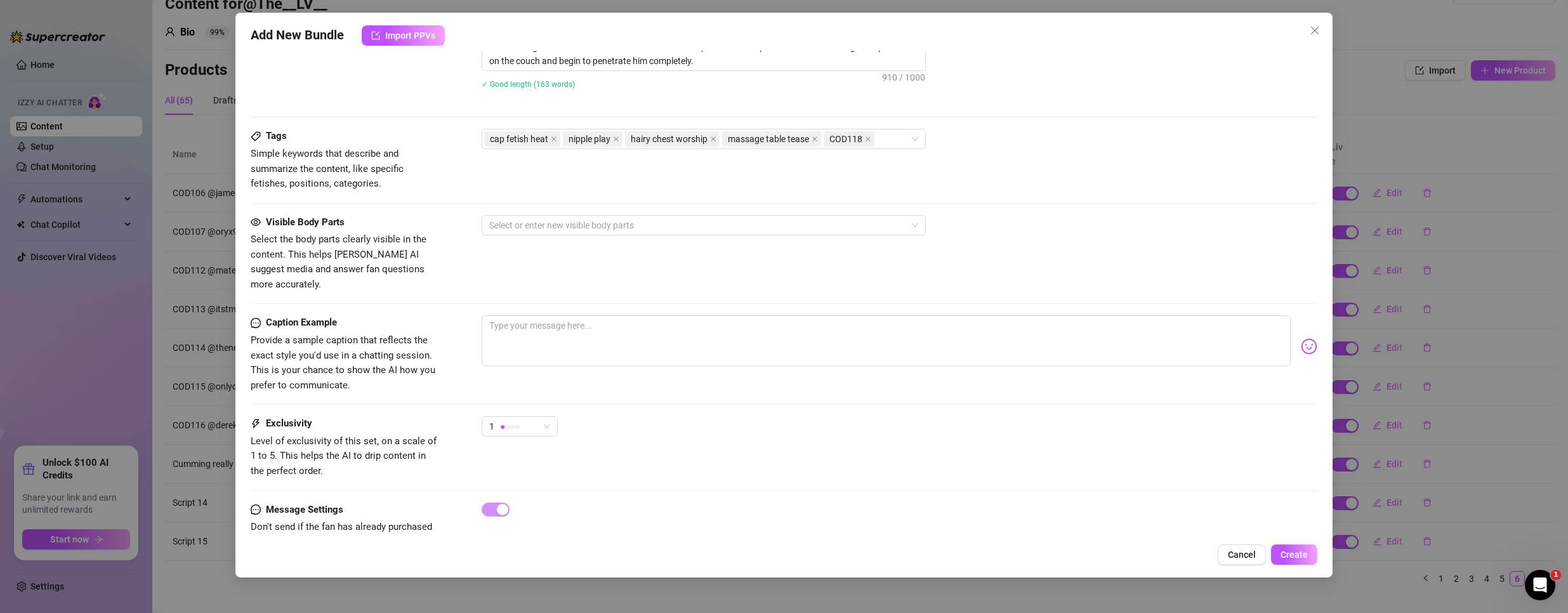
scroll to position [752, 0]
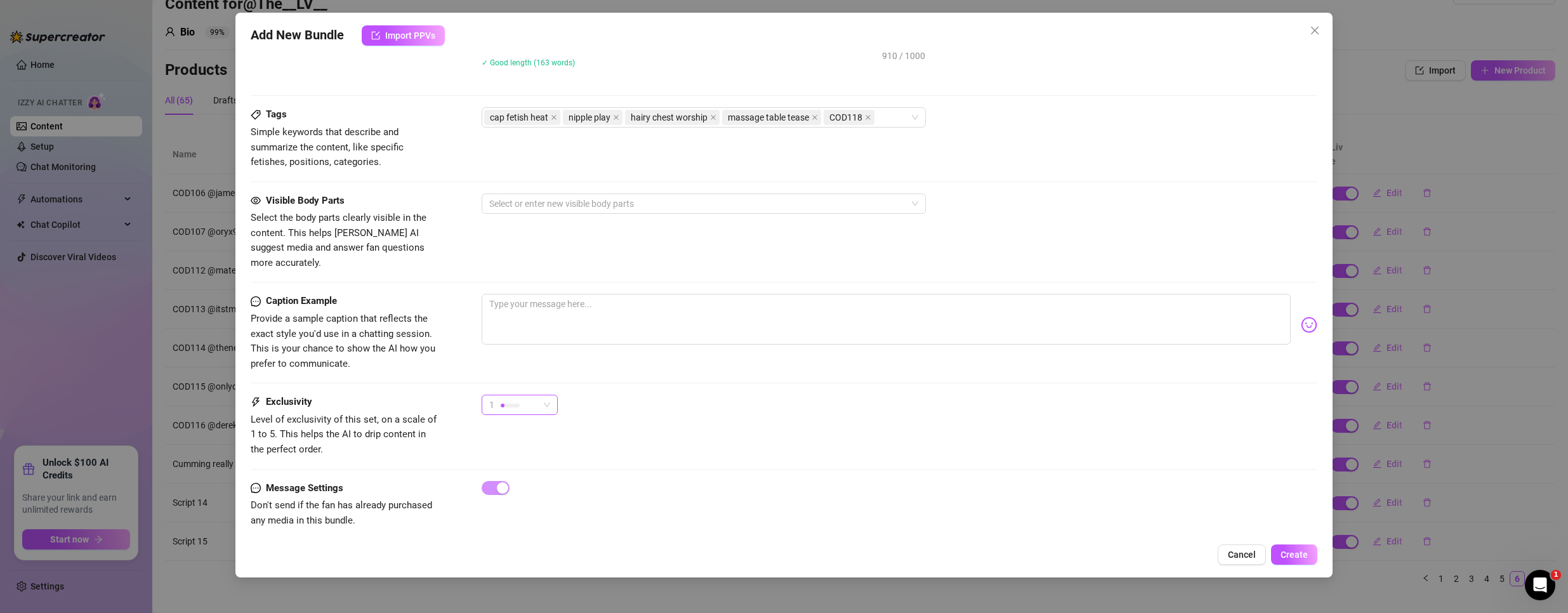
click at [523, 395] on div "1" at bounding box center [514, 405] width 49 height 19
click at [520, 496] on span "5 - Most Exclusive 🔥" at bounding box center [533, 496] width 83 height 14
click at [561, 202] on div at bounding box center [697, 204] width 426 height 17
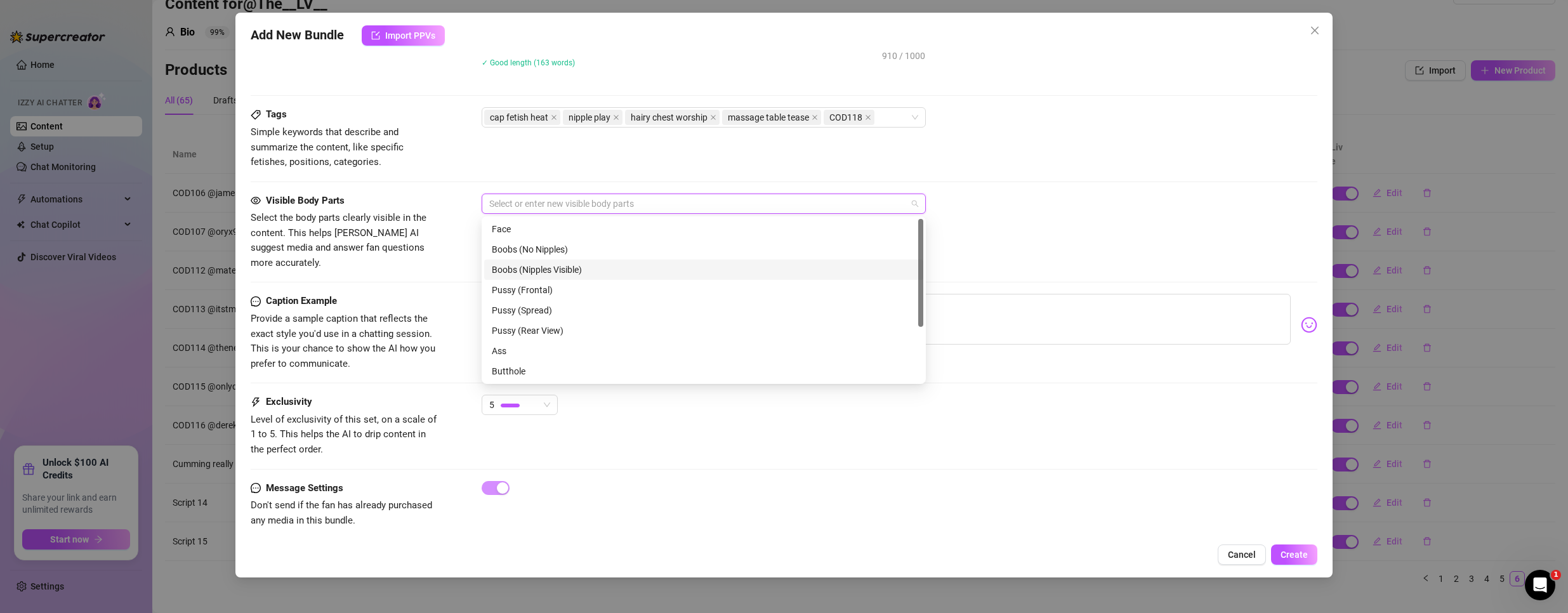
scroll to position [63, 0]
click at [531, 297] on div "Ass" at bounding box center [703, 287] width 439 height 20
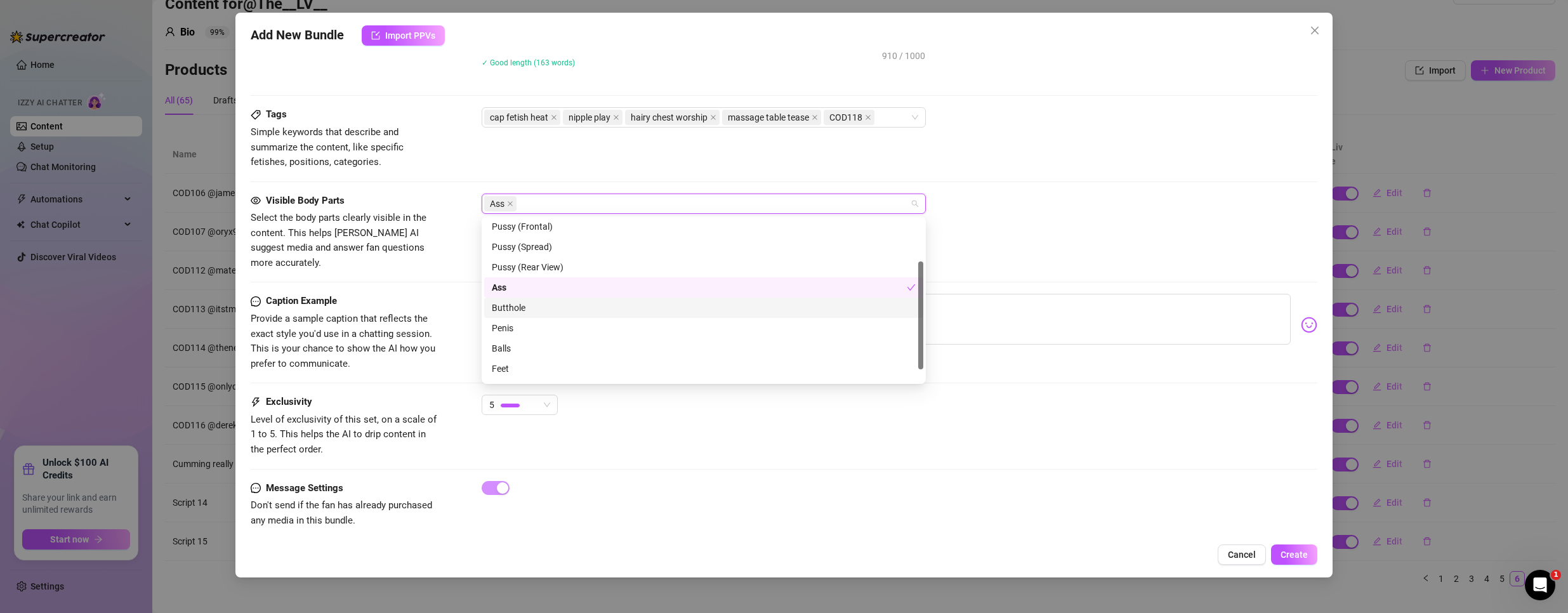
click at [519, 316] on div "Butthole" at bounding box center [703, 308] width 439 height 20
click at [516, 328] on div "Penis" at bounding box center [703, 328] width 424 height 14
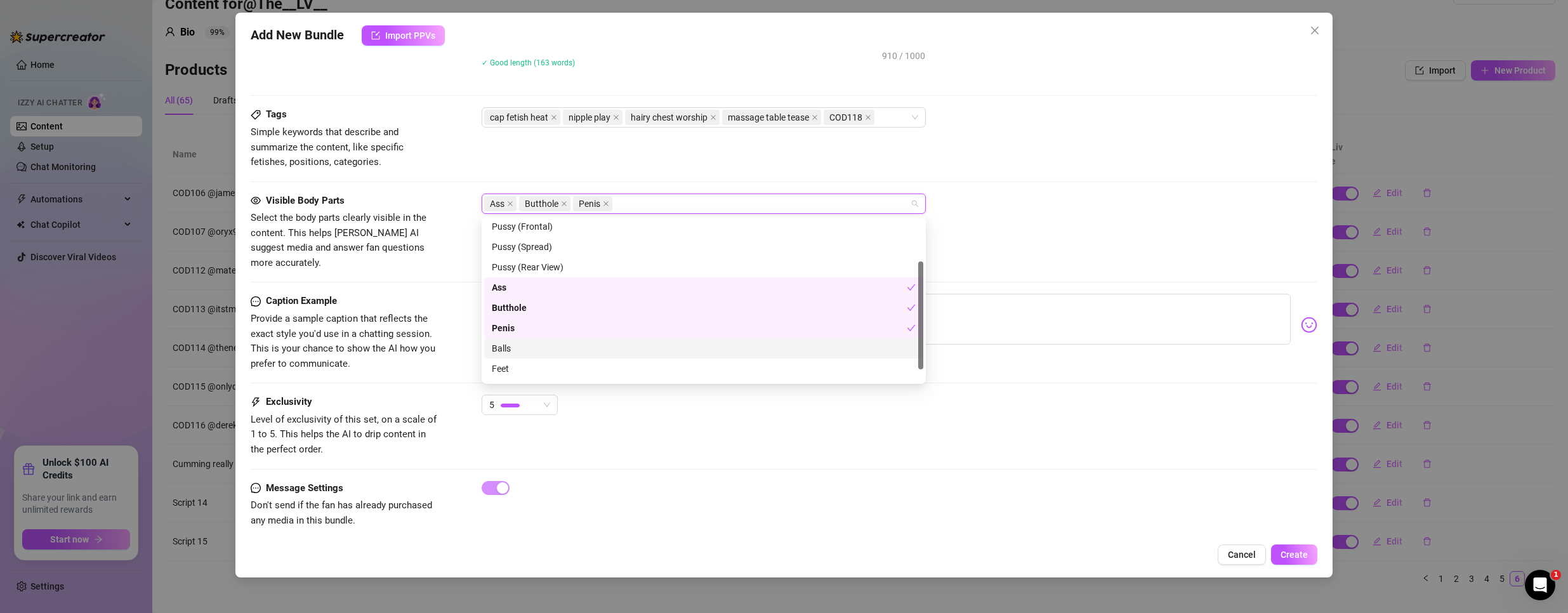
click at [508, 345] on div "Balls" at bounding box center [703, 348] width 424 height 14
click at [997, 176] on div "Tags Simple keywords that describe and summarize the content, like specific fet…" at bounding box center [785, 150] width 1068 height 86
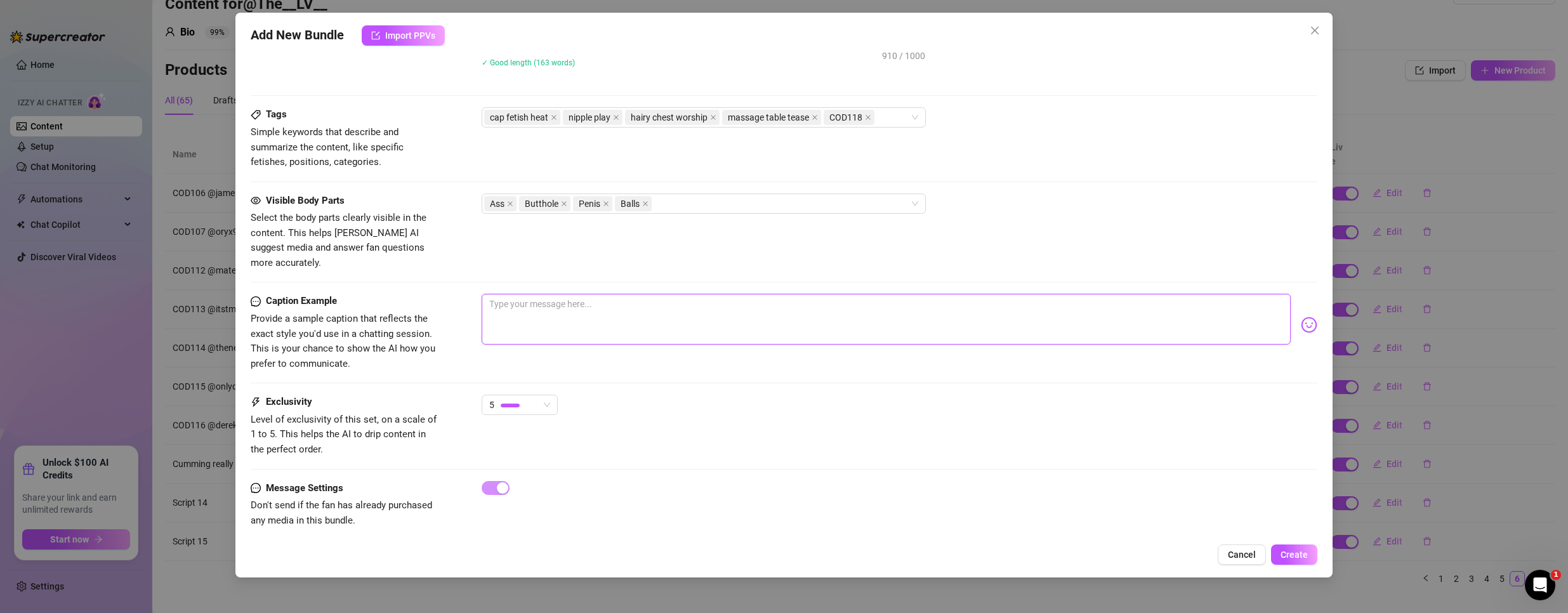
click at [591, 294] on textarea at bounding box center [886, 319] width 809 height 51
paste textarea "That “massage” got out of hand real quick—wanna see how far it went?"
type textarea "That “massage” got out of hand real quick—wanna see how far it went?"
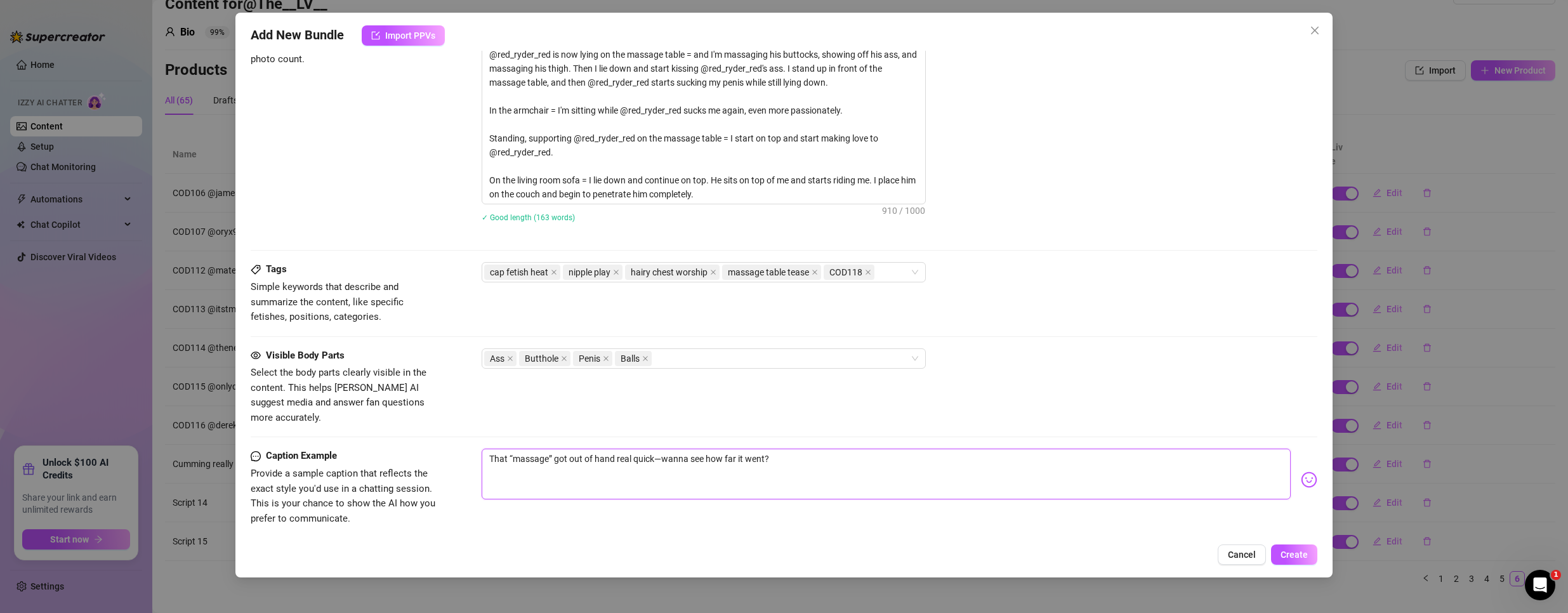
scroll to position [752, 0]
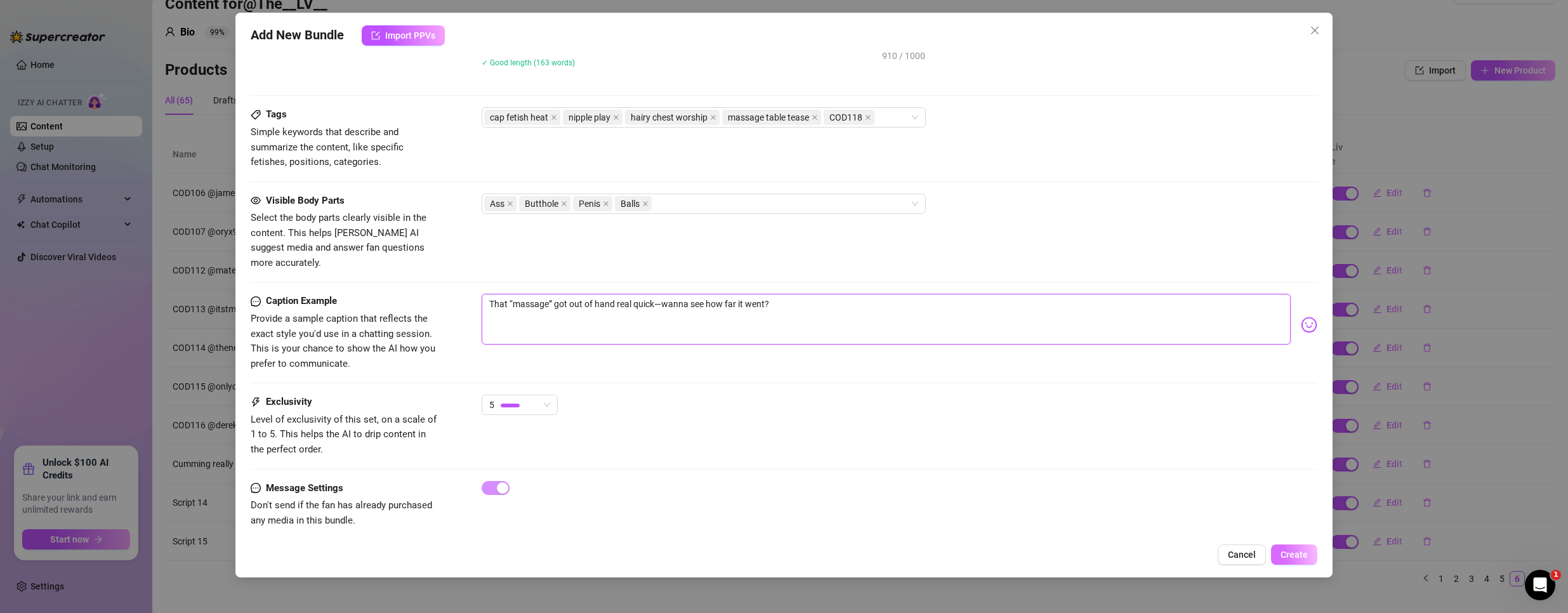
type textarea "That “massage” got out of hand real quick—wanna see how far it went?"
click at [1287, 554] on span "Create" at bounding box center [1295, 555] width 28 height 10
